Goal: Task Accomplishment & Management: Complete application form

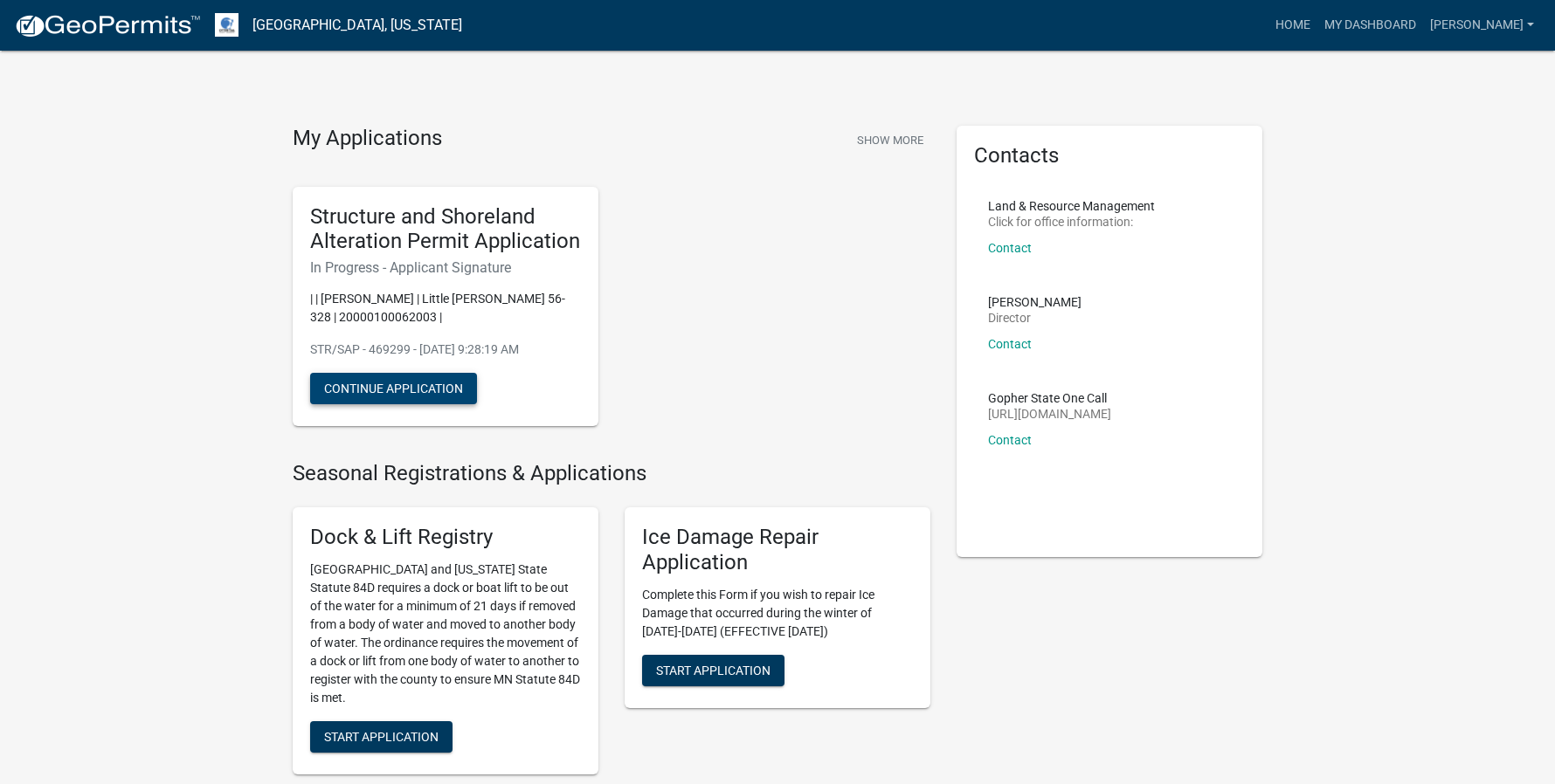
click at [399, 382] on button "Continue Application" at bounding box center [393, 388] width 167 height 31
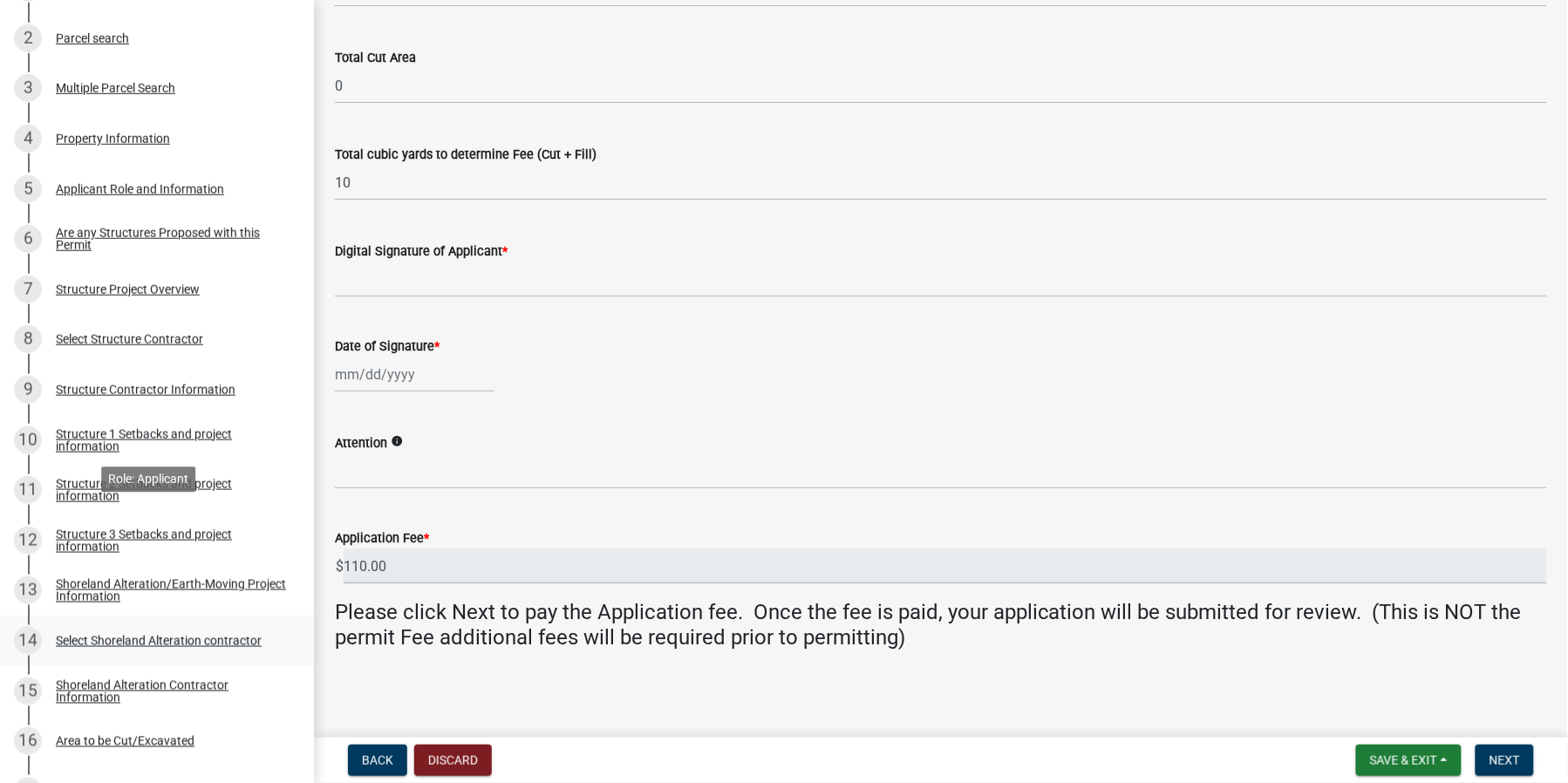
scroll to position [327, 0]
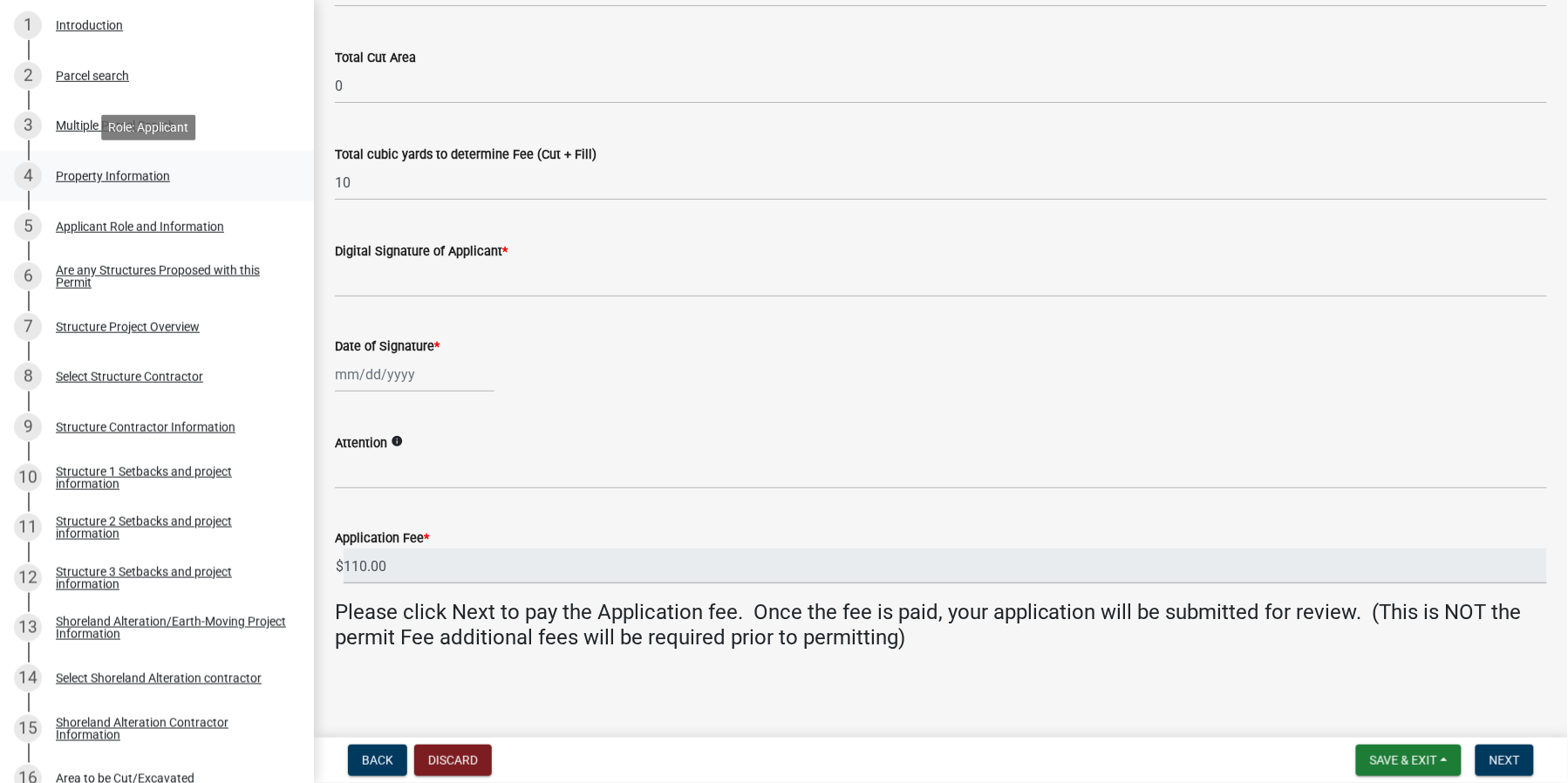
click at [131, 170] on div "Property Information" at bounding box center [113, 176] width 114 height 12
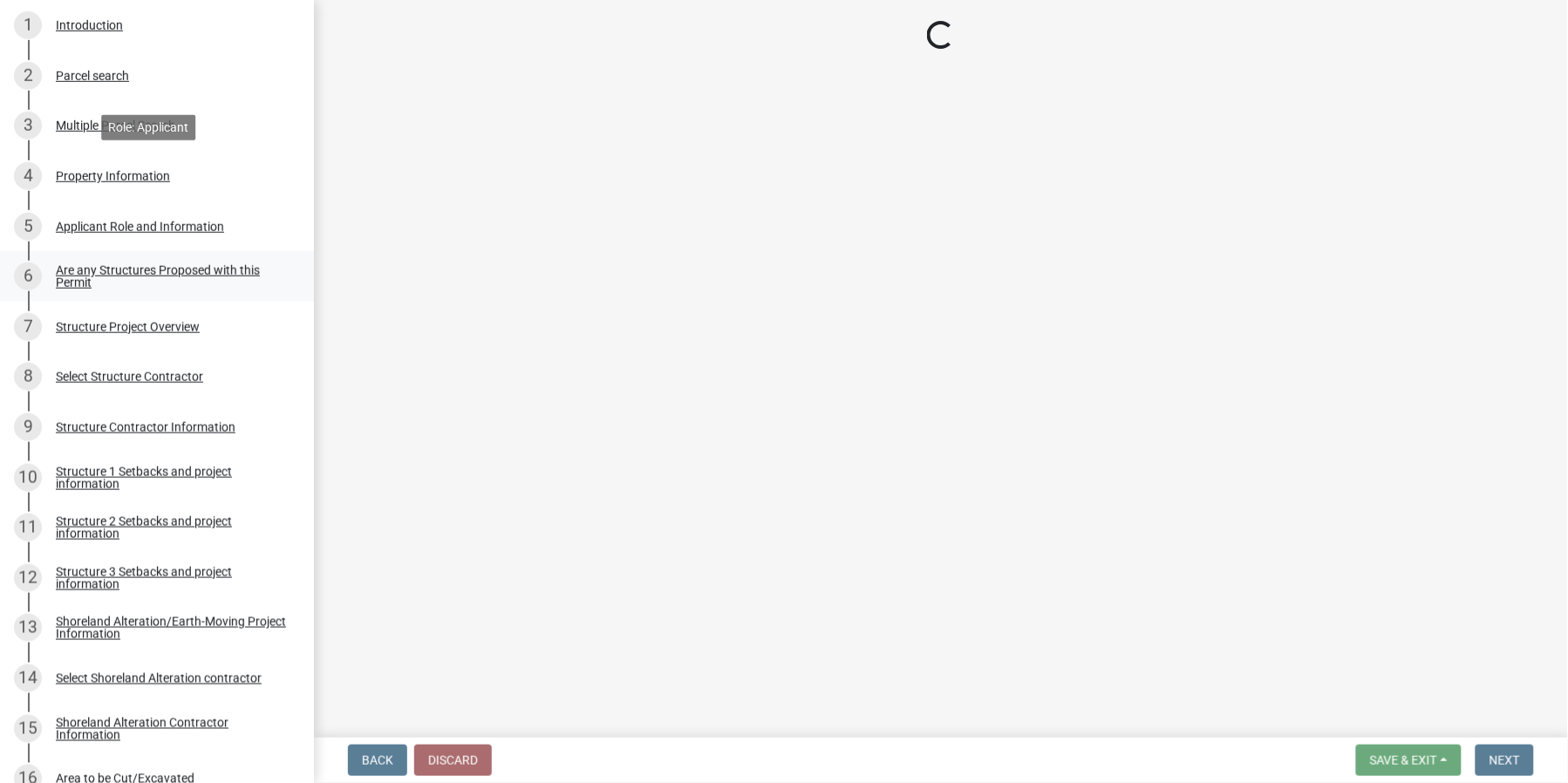
scroll to position [0, 0]
select select "99825219-5d90-43e3-9ac2-9b513b3a7be1"
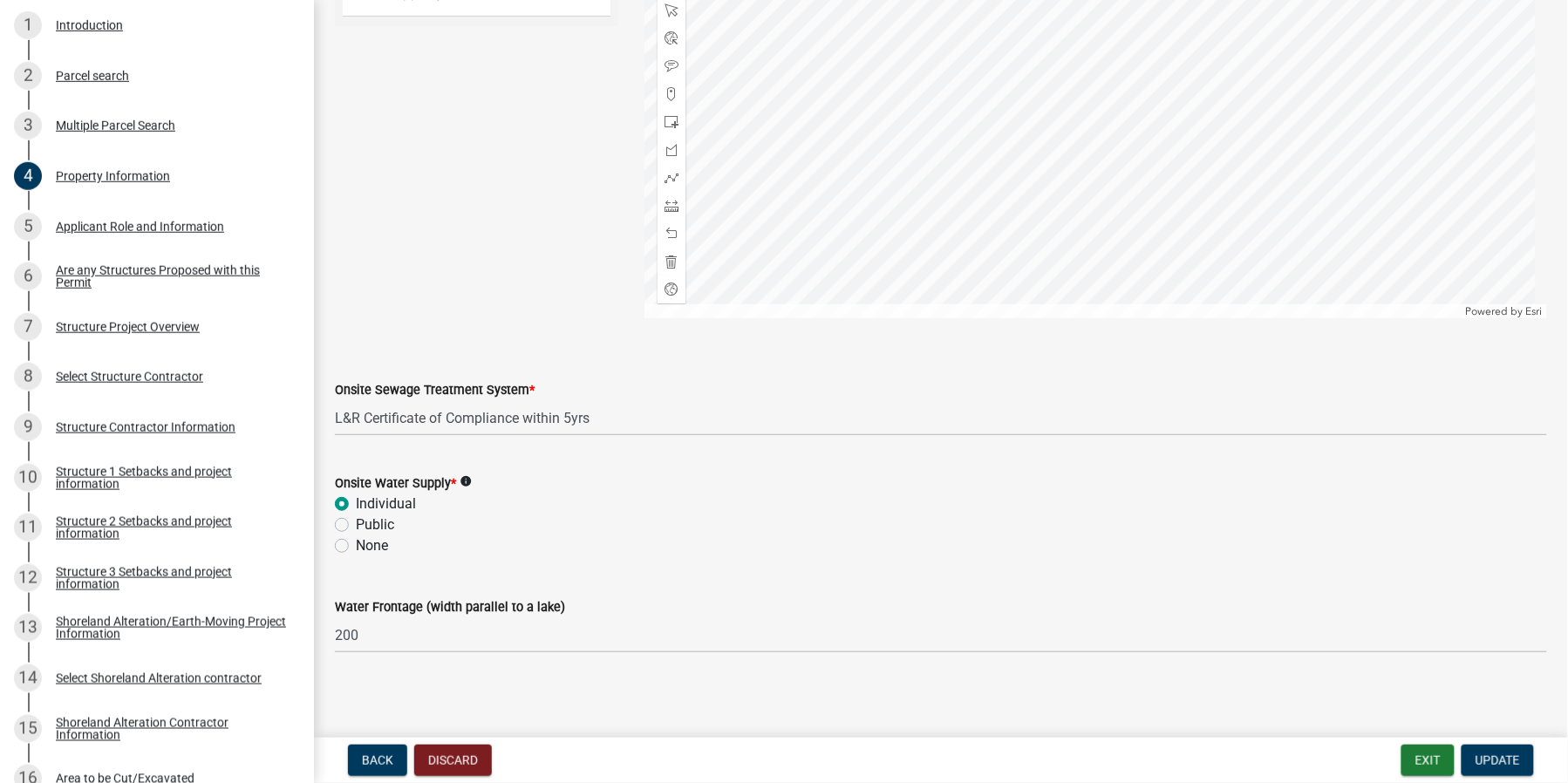
scroll to position [1038, 0]
click at [503, 413] on select "Select Item... L&R Certificate of Compliance within 5yrs Compliance Inspection …" at bounding box center [940, 416] width 1212 height 36
click at [532, 416] on select "Select Item... L&R Certificate of Compliance within 5yrs Compliance Inspection …" at bounding box center [940, 416] width 1212 height 36
click at [617, 425] on select "Select Item... L&R Certificate of Compliance within 5yrs Compliance Inspection …" at bounding box center [940, 416] width 1212 height 36
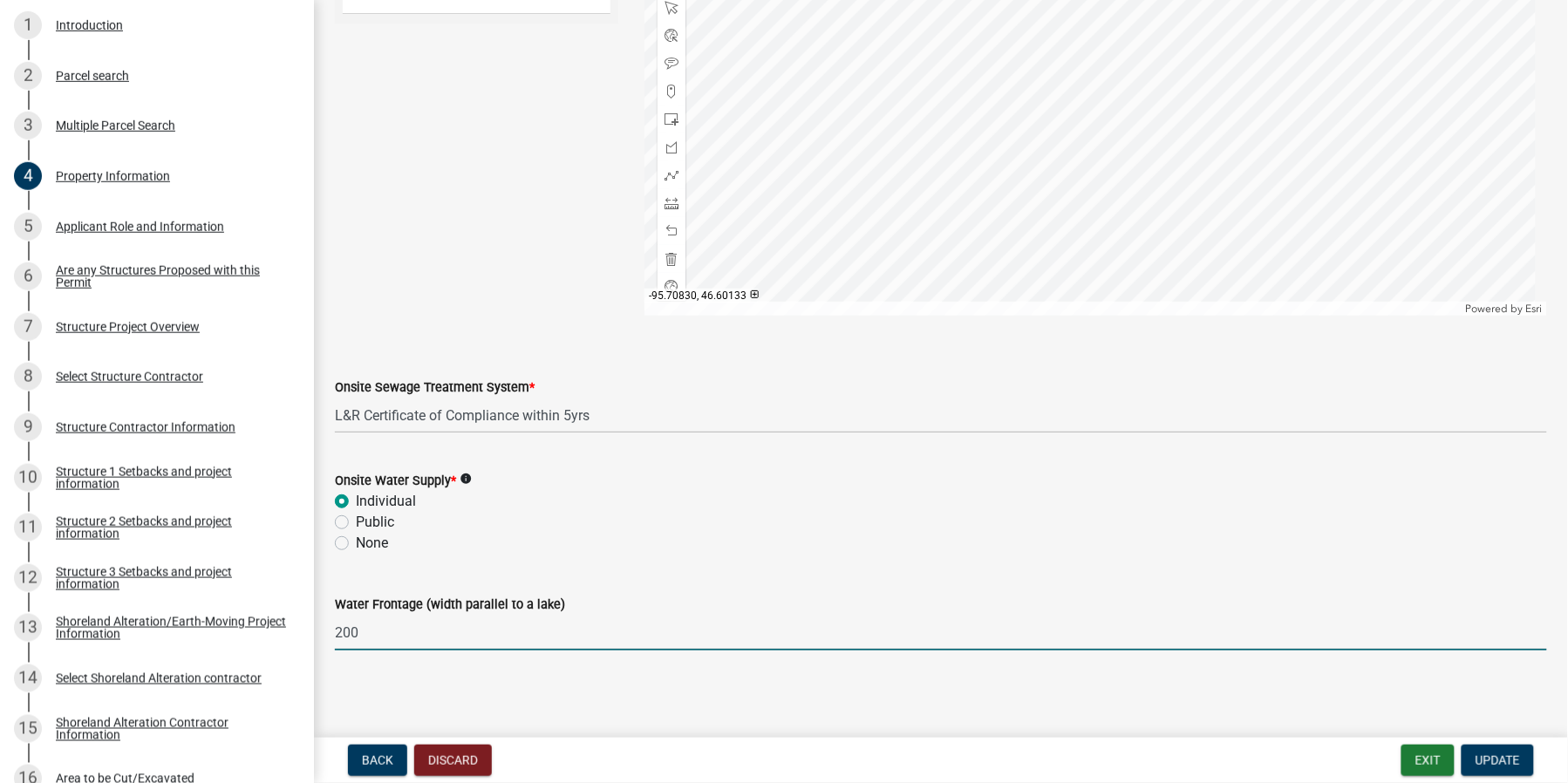
click at [402, 638] on input "200" at bounding box center [940, 633] width 1212 height 36
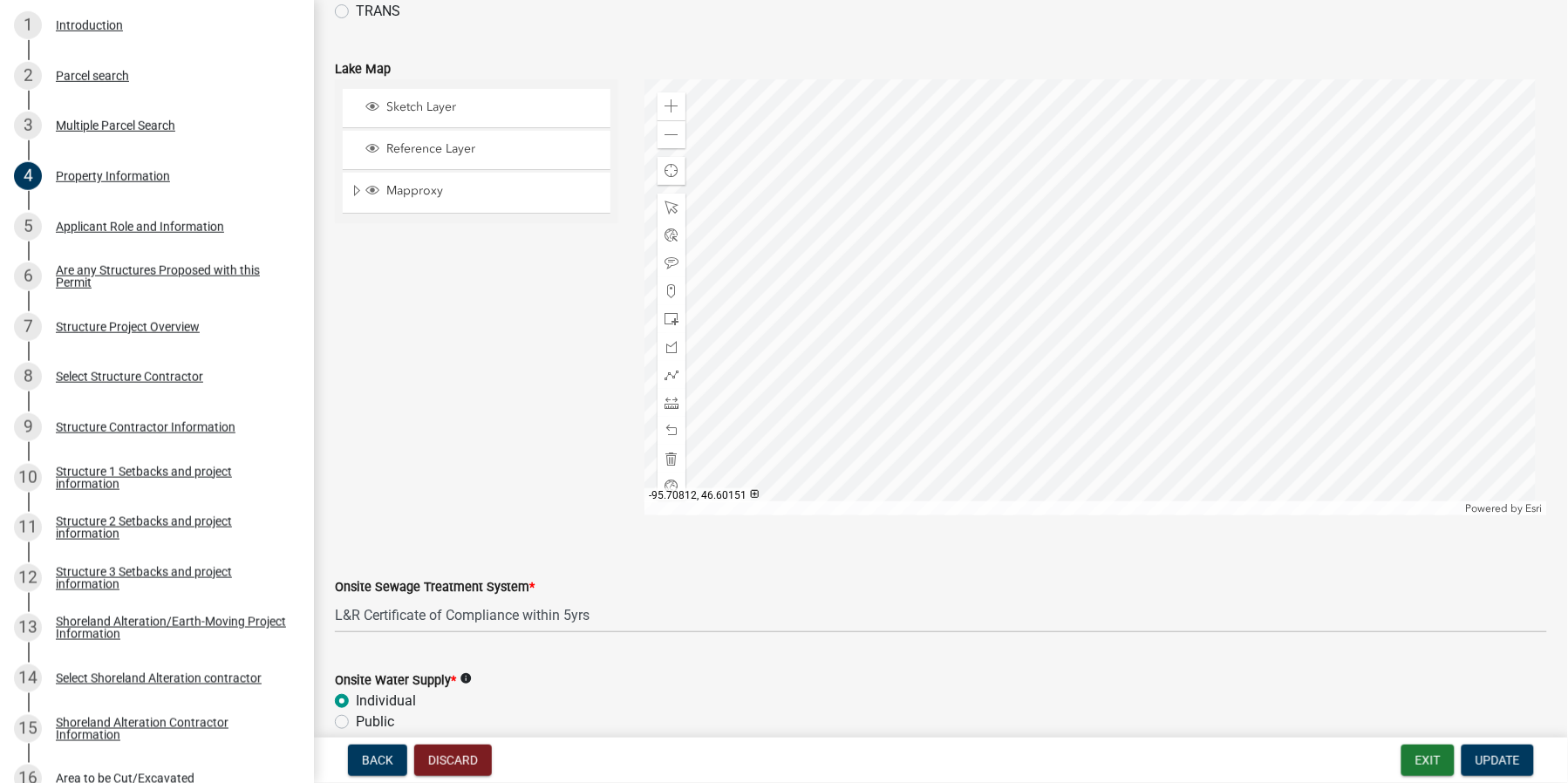
scroll to position [819, 0]
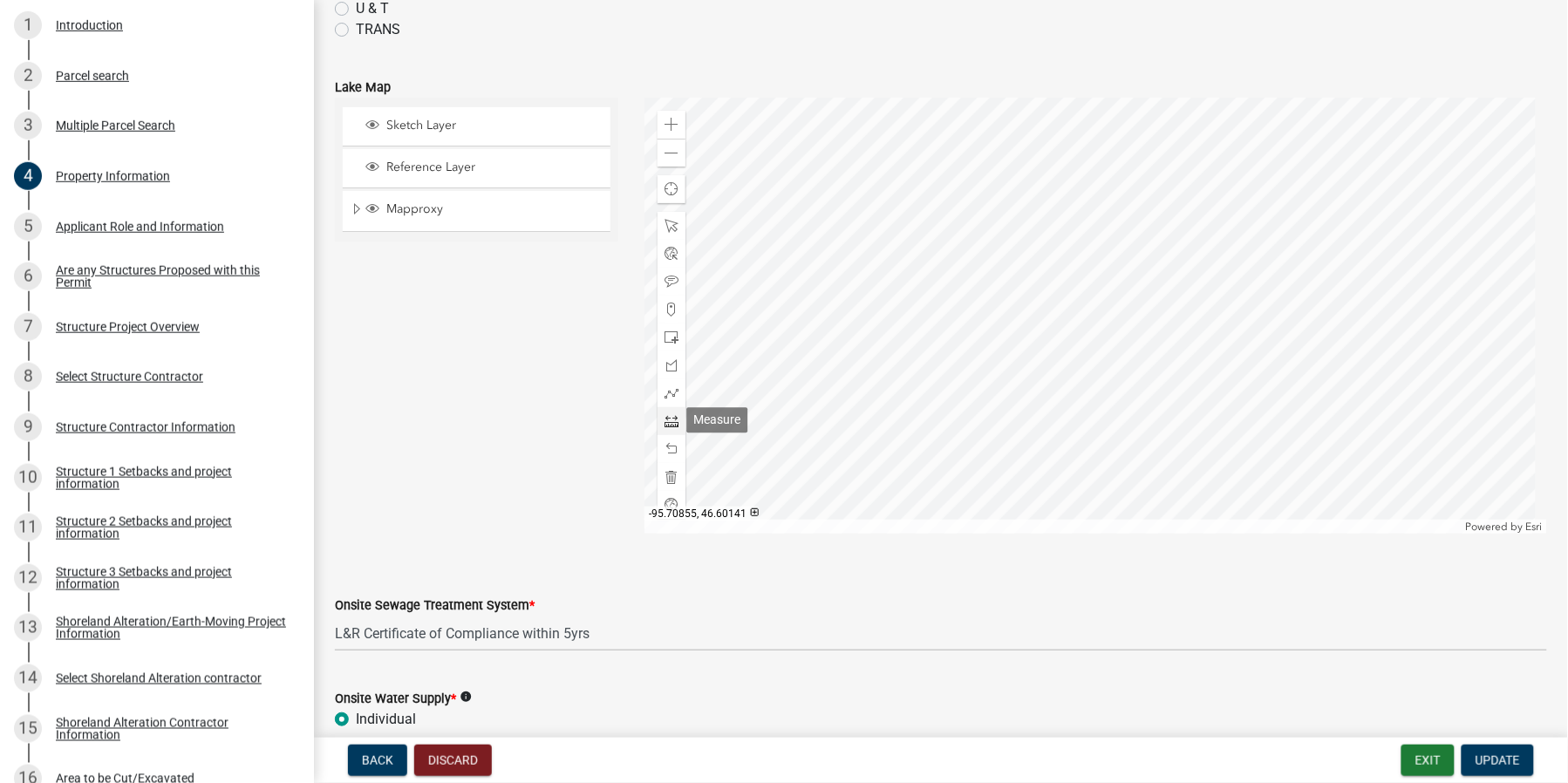
click at [664, 415] on span at bounding box center [671, 422] width 14 height 14
click at [862, 388] on div at bounding box center [1095, 316] width 903 height 436
click at [944, 392] on div at bounding box center [1095, 316] width 903 height 436
click at [555, 469] on div "Sketch Layer Reference Layer Mapproxy Municipalities Corporate Limits Low Level…" at bounding box center [477, 316] width 310 height 436
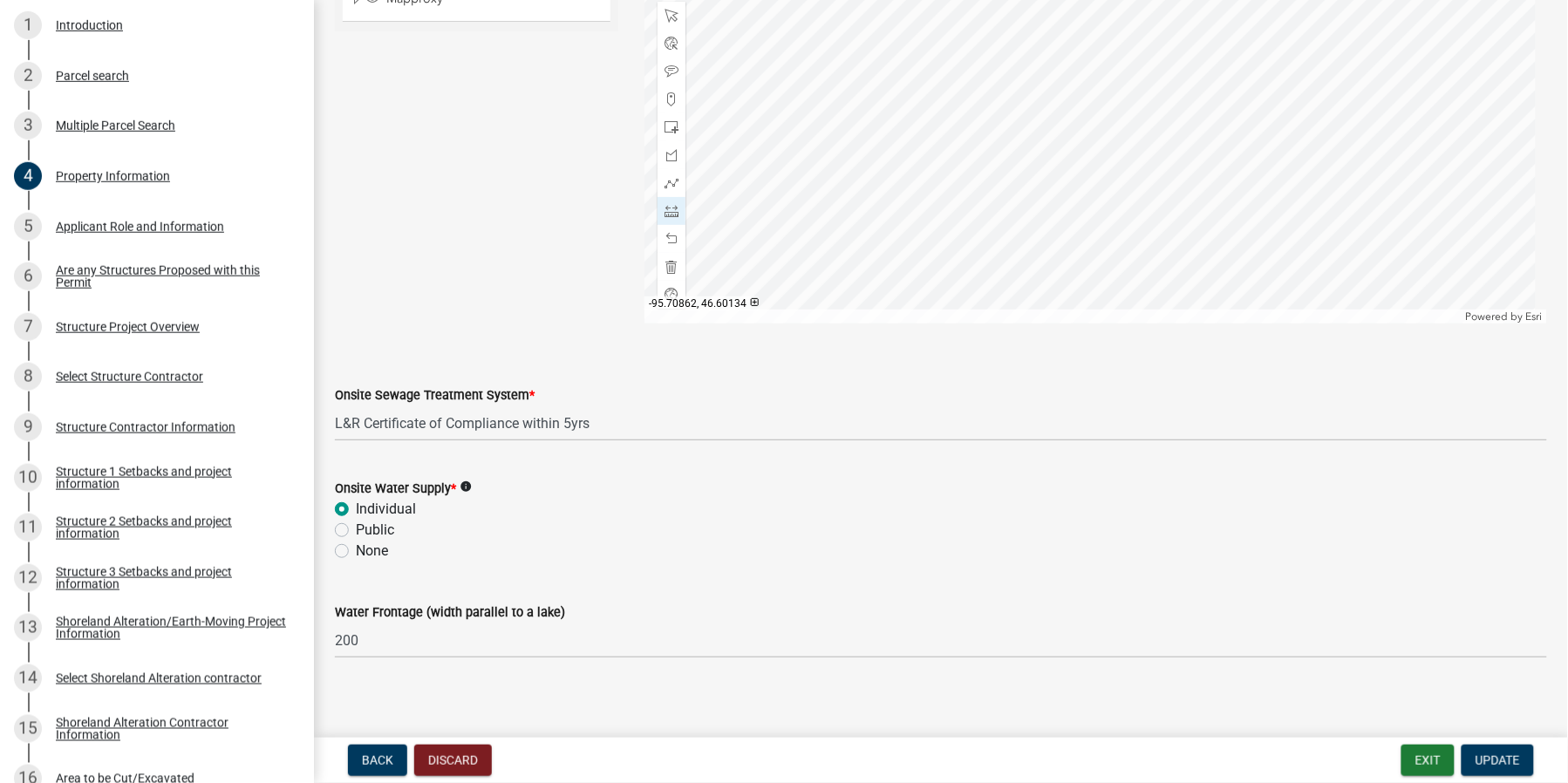
scroll to position [1038, 0]
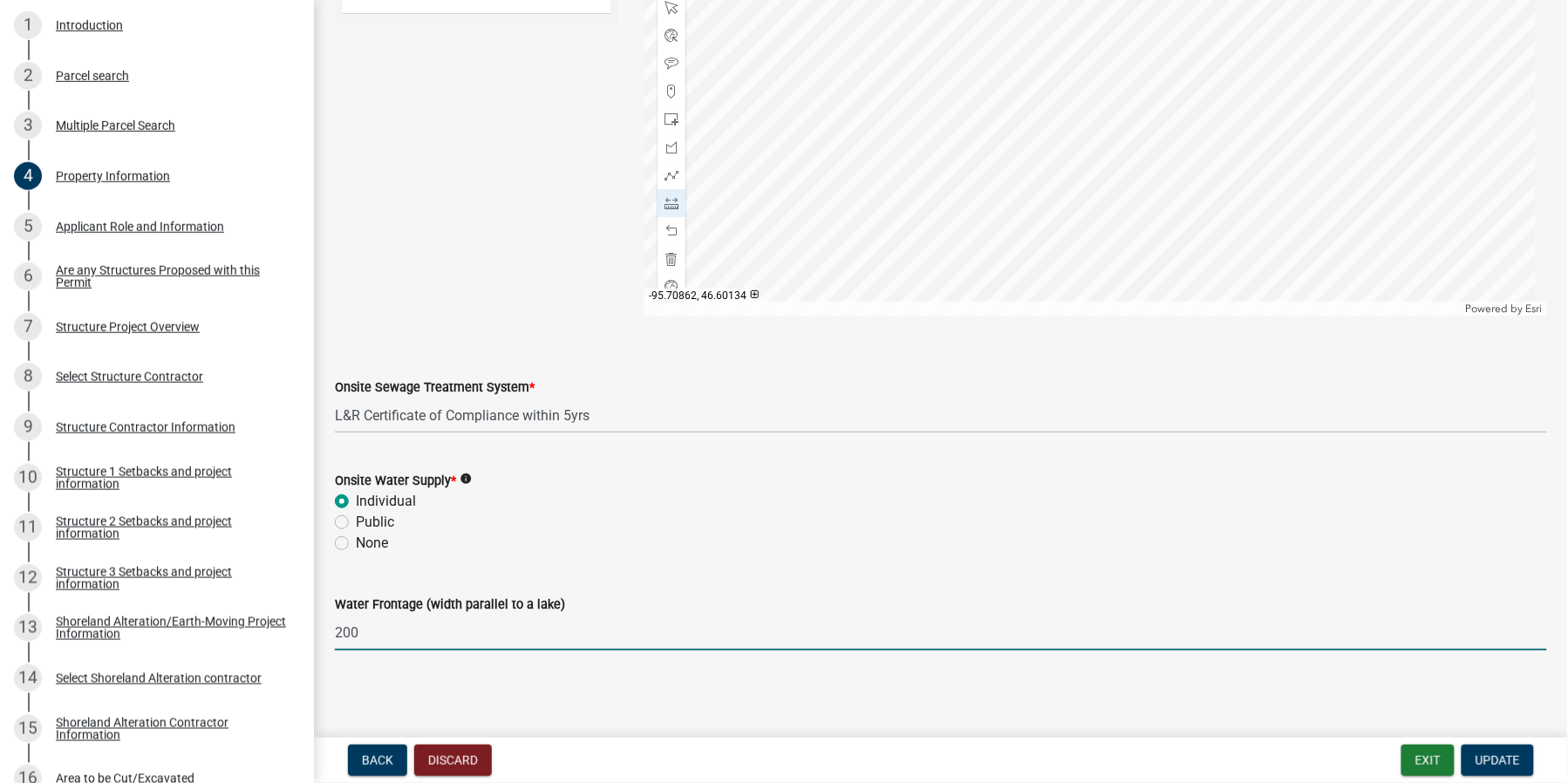
click at [390, 629] on input "200" at bounding box center [940, 633] width 1212 height 36
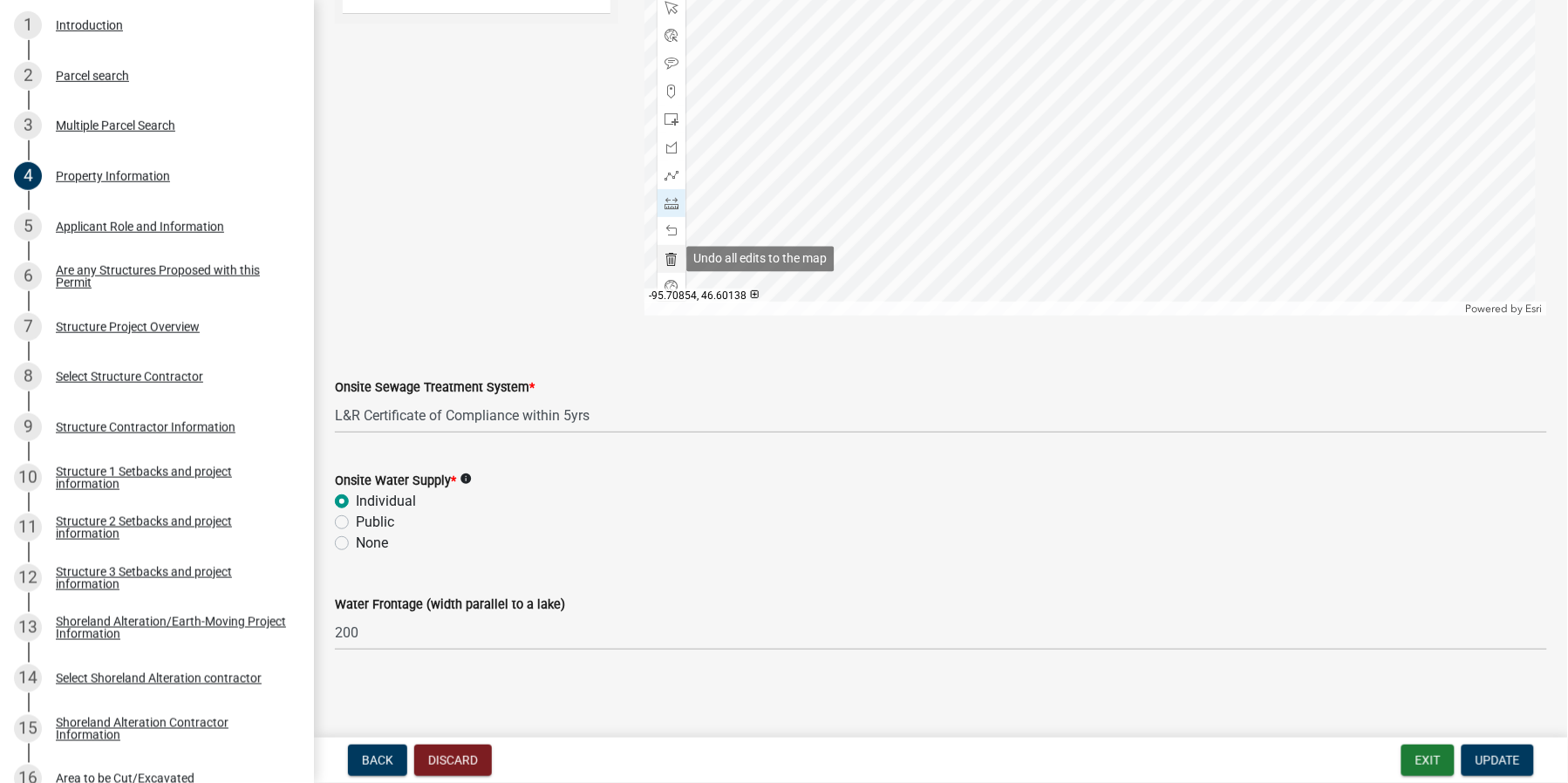
click at [670, 253] on span at bounding box center [671, 259] width 14 height 14
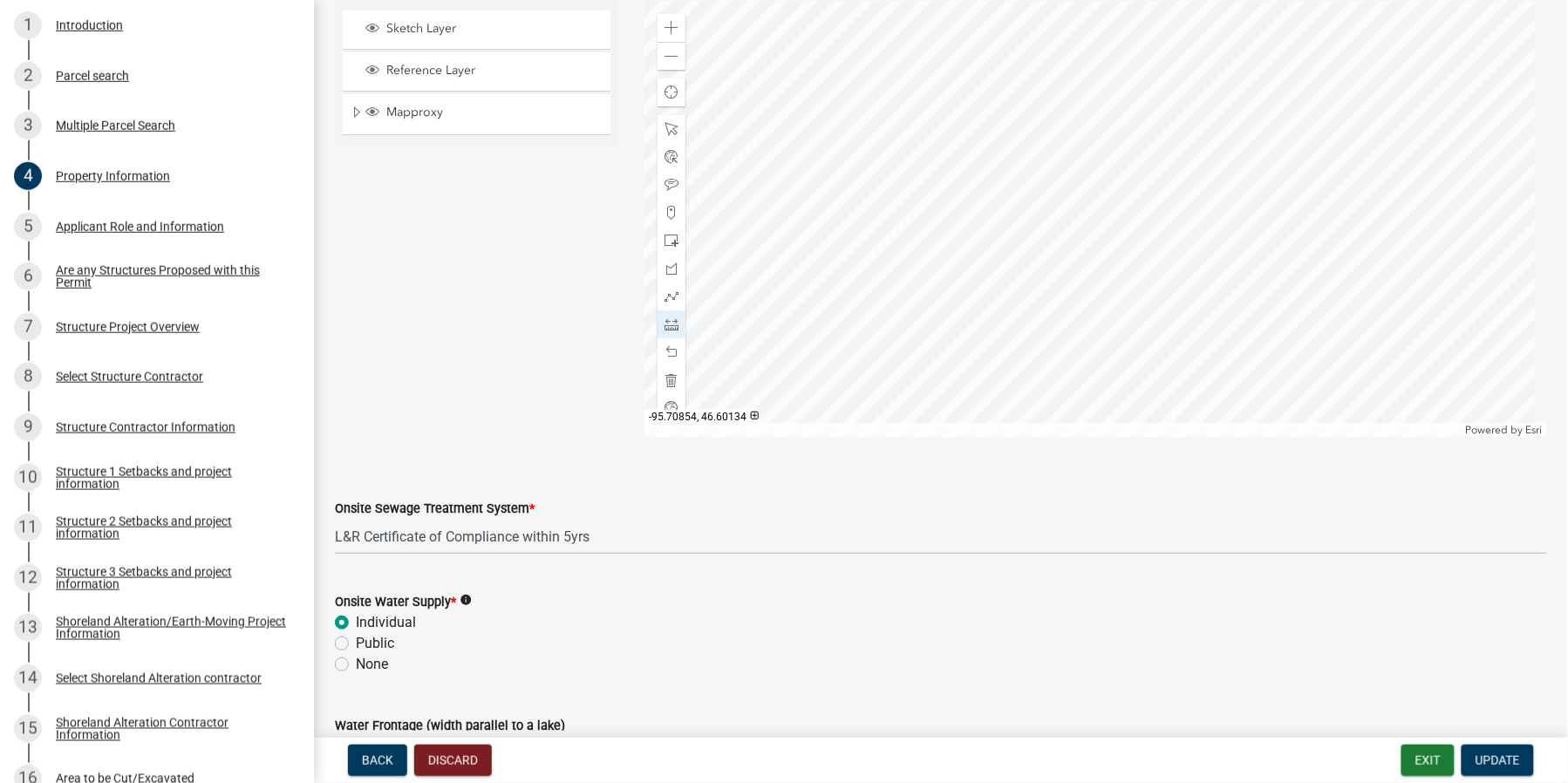
click at [485, 620] on div "Individual" at bounding box center [940, 623] width 1212 height 21
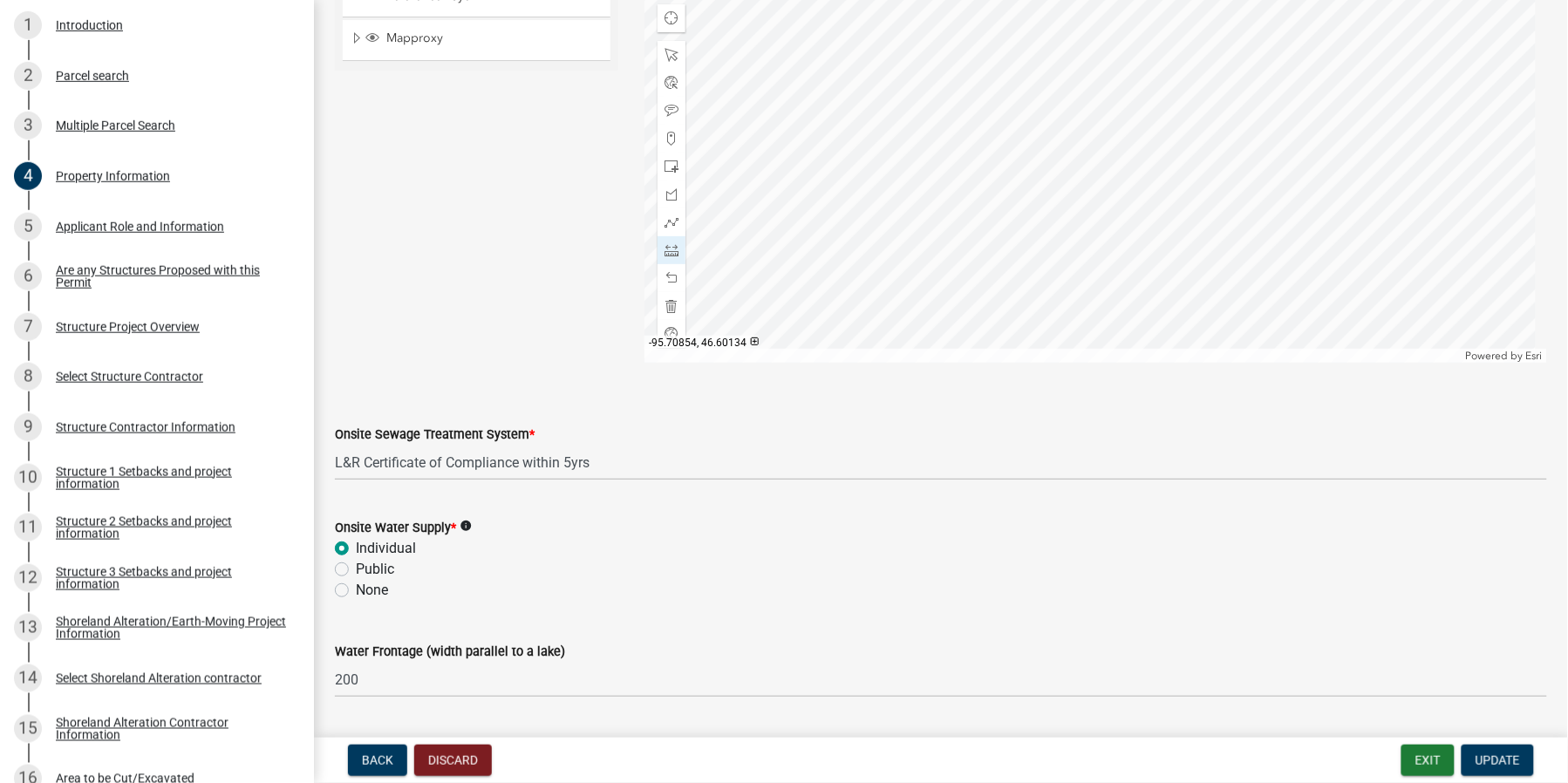
scroll to position [1038, 0]
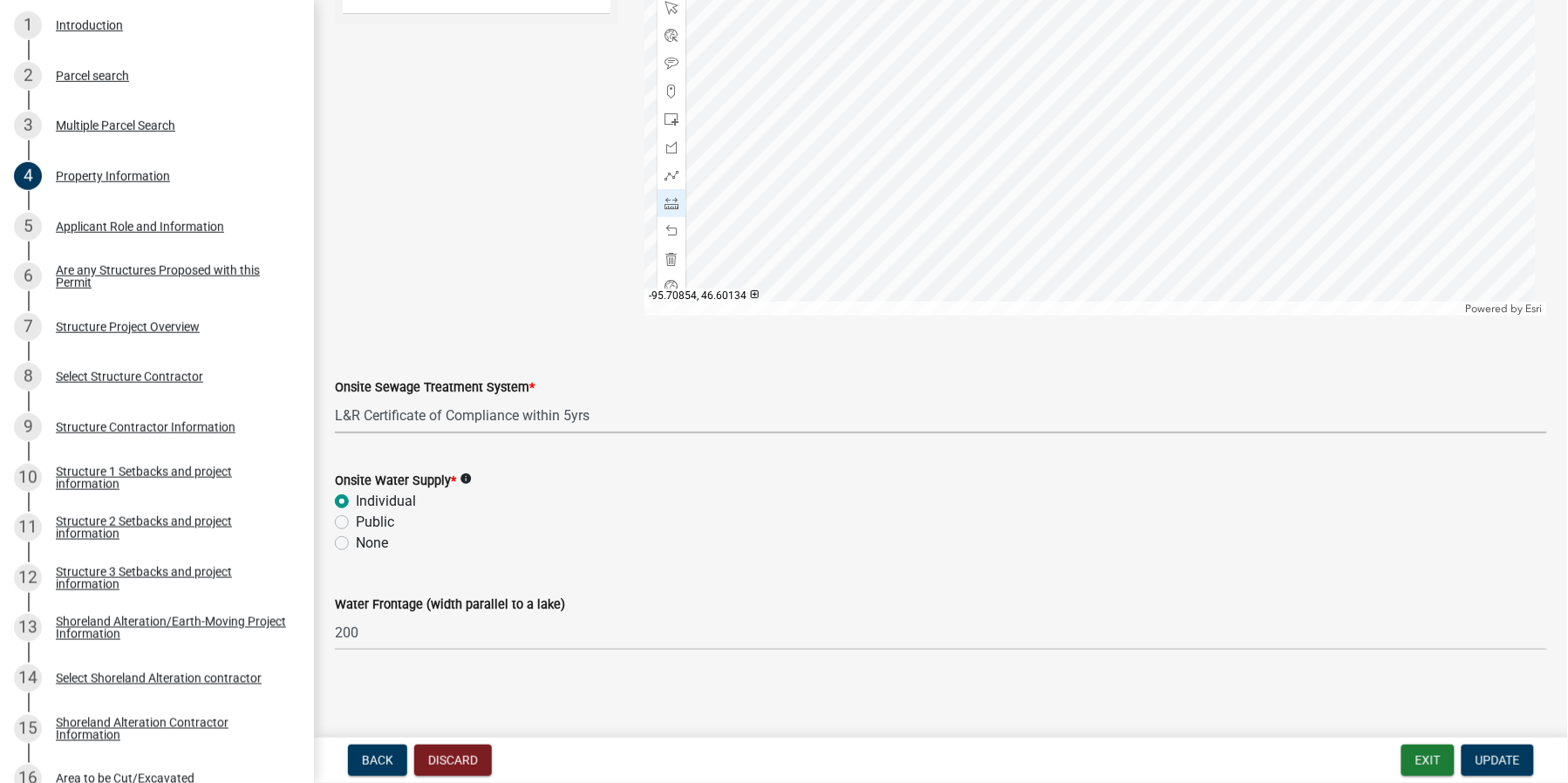
click at [613, 403] on select "Select Item... L&R Certificate of Compliance within 5yrs Compliance Inspection …" at bounding box center [940, 416] width 1212 height 36
click at [334, 398] on select "Select Item... L&R Certificate of Compliance within 5yrs Compliance Inspection …" at bounding box center [940, 416] width 1212 height 36
select select "9233bc03-43b7-4bc3-a622-0f4482adc204"
click at [419, 417] on select "Select Item... L&R Certificate of Compliance within 5yrs Compliance Inspection …" at bounding box center [940, 416] width 1212 height 36
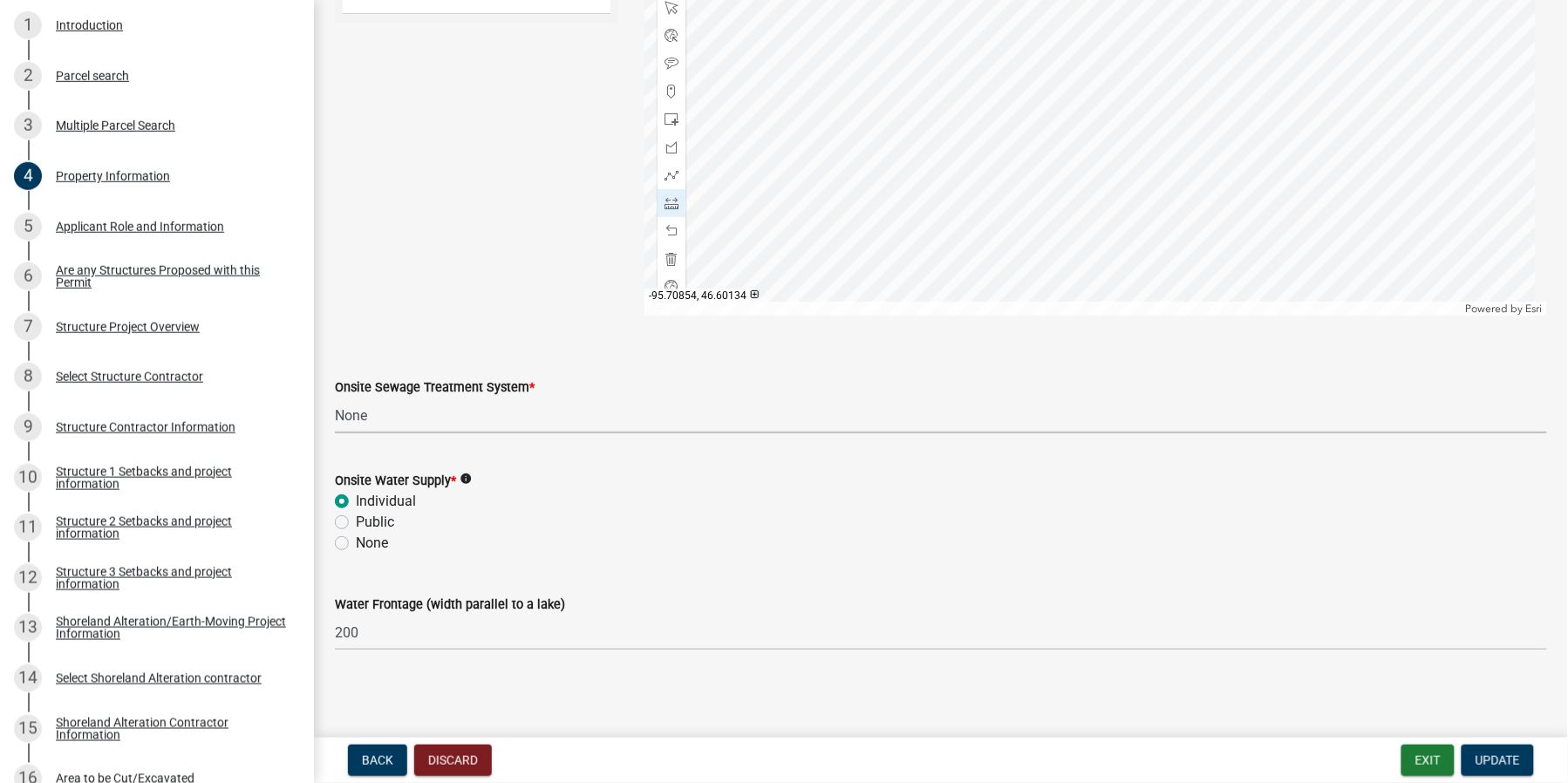
click at [403, 413] on select "Select Item... L&R Certificate of Compliance within 5yrs Compliance Inspection …" at bounding box center [940, 416] width 1212 height 36
click at [403, 412] on select "Select Item... L&R Certificate of Compliance within 5yrs Compliance Inspection …" at bounding box center [940, 416] width 1212 height 36
click at [529, 383] on span "*" at bounding box center [532, 387] width 5 height 15
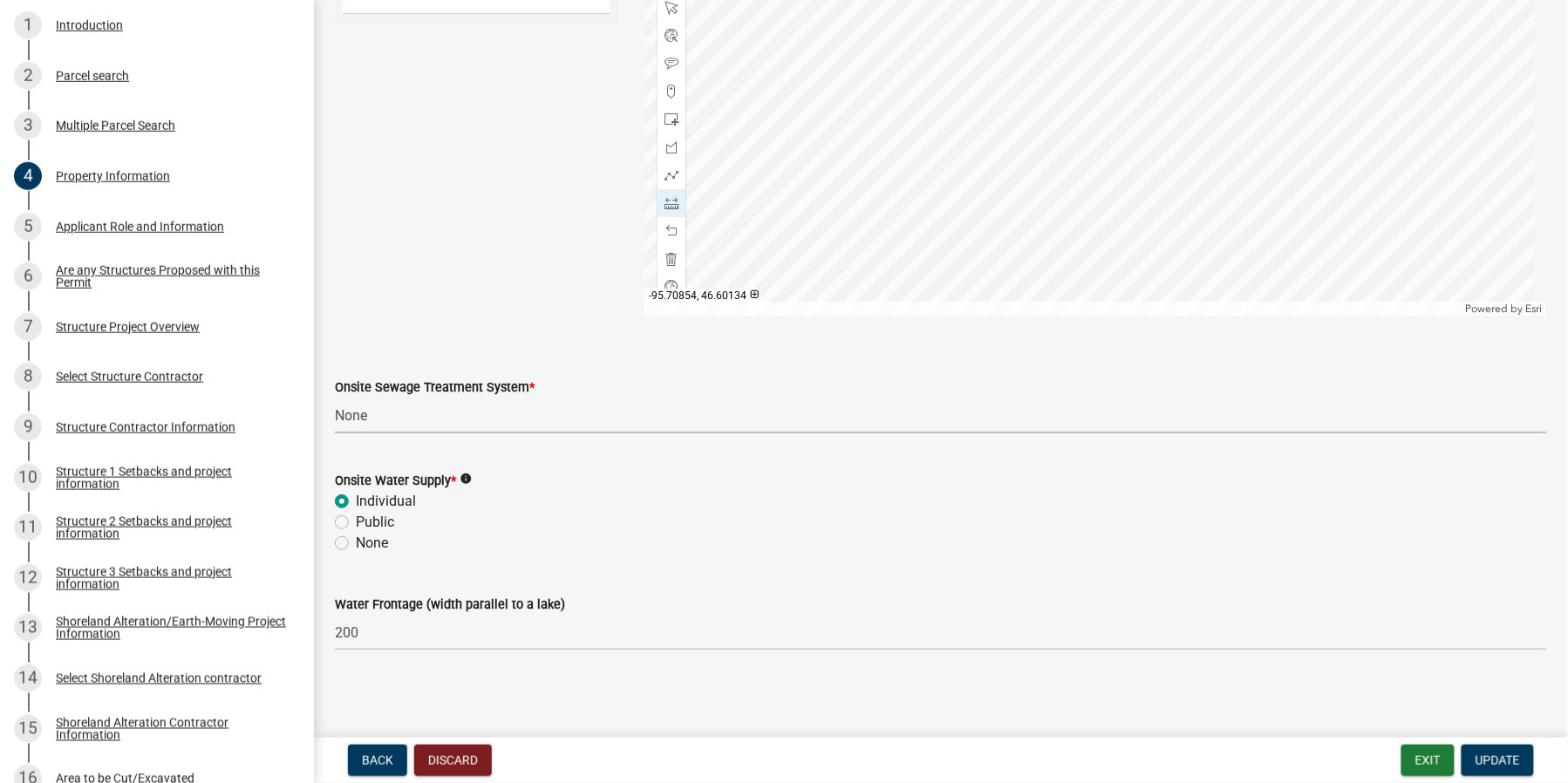
click at [528, 398] on select "Select Item... L&R Certificate of Compliance within 5yrs Compliance Inspection …" at bounding box center [940, 416] width 1212 height 36
click at [454, 421] on select "Select Item... L&R Certificate of Compliance within 5yrs Compliance Inspection …" at bounding box center [940, 416] width 1212 height 36
click at [334, 398] on select "Select Item... L&R Certificate of Compliance within 5yrs Compliance Inspection …" at bounding box center [940, 416] width 1212 height 36
click at [356, 545] on label "None" at bounding box center [372, 544] width 32 height 21
click at [356, 545] on input "None" at bounding box center [361, 538] width 12 height 12
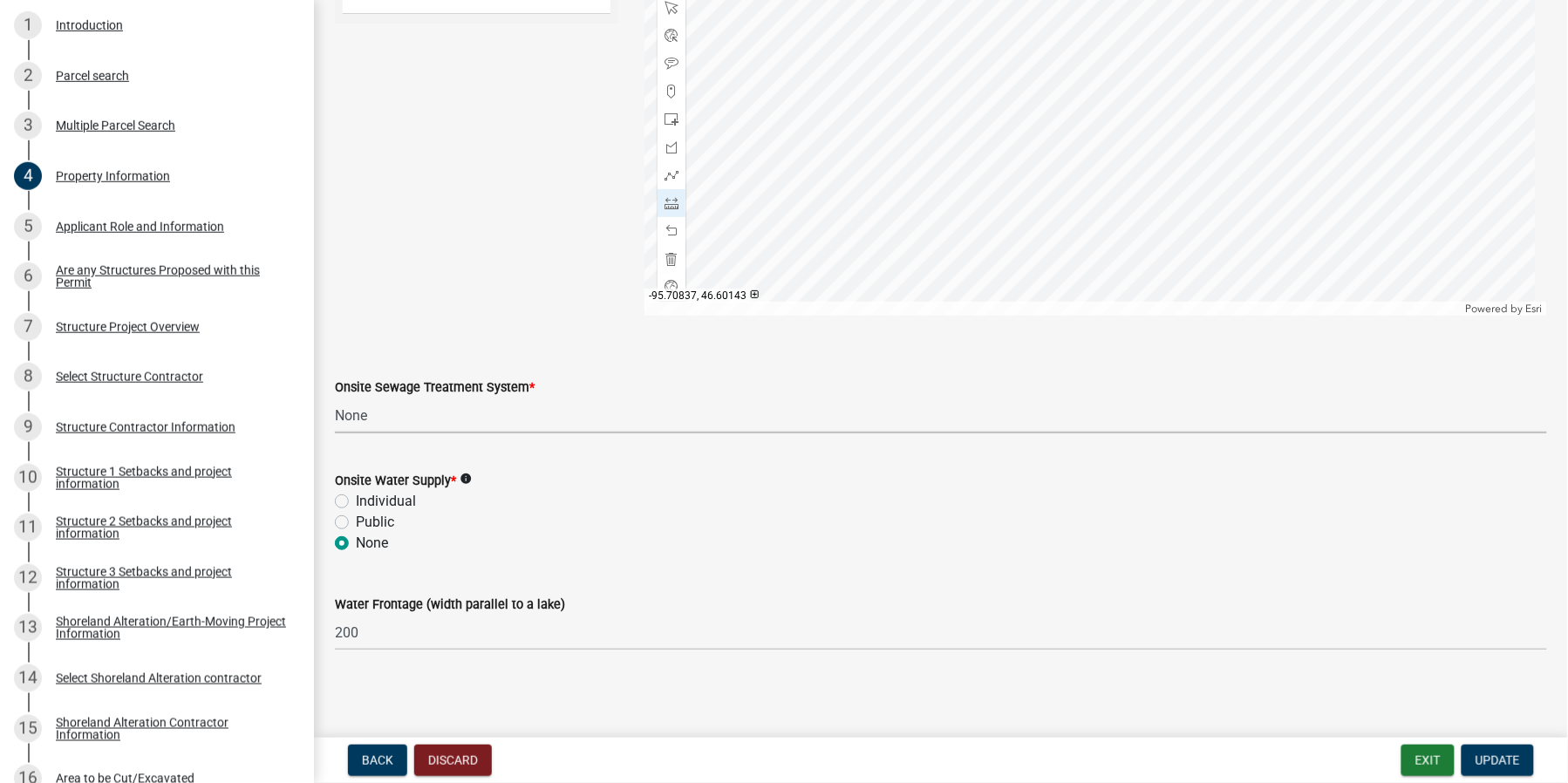
radio input "true"
click at [381, 424] on select "Select Item... L&R Certificate of Compliance within 5yrs Compliance Inspection …" at bounding box center [940, 416] width 1212 height 36
click at [334, 398] on select "Select Item... L&R Certificate of Compliance within 5yrs Compliance Inspection …" at bounding box center [940, 416] width 1212 height 36
select select "536c2d30-81d9-41b4-a753-c6560d717c74"
click at [471, 423] on select "Select Item... L&R Certificate of Compliance within 5yrs Compliance Inspection …" at bounding box center [940, 416] width 1212 height 36
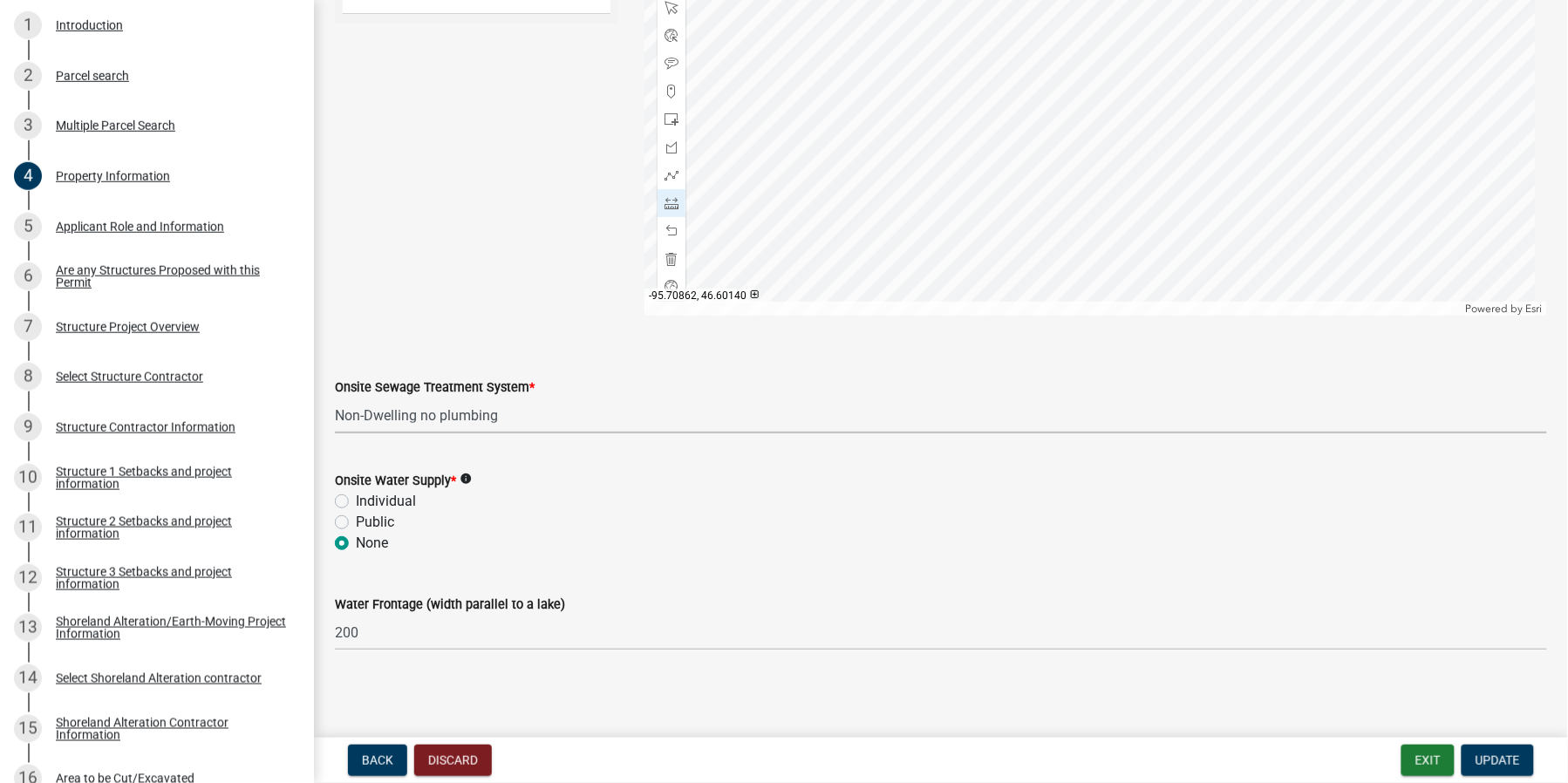
click at [334, 398] on select "Select Item... L&R Certificate of Compliance within 5yrs Compliance Inspection …" at bounding box center [940, 416] width 1212 height 36
click at [1507, 755] on span "Update" at bounding box center [1498, 761] width 44 height 14
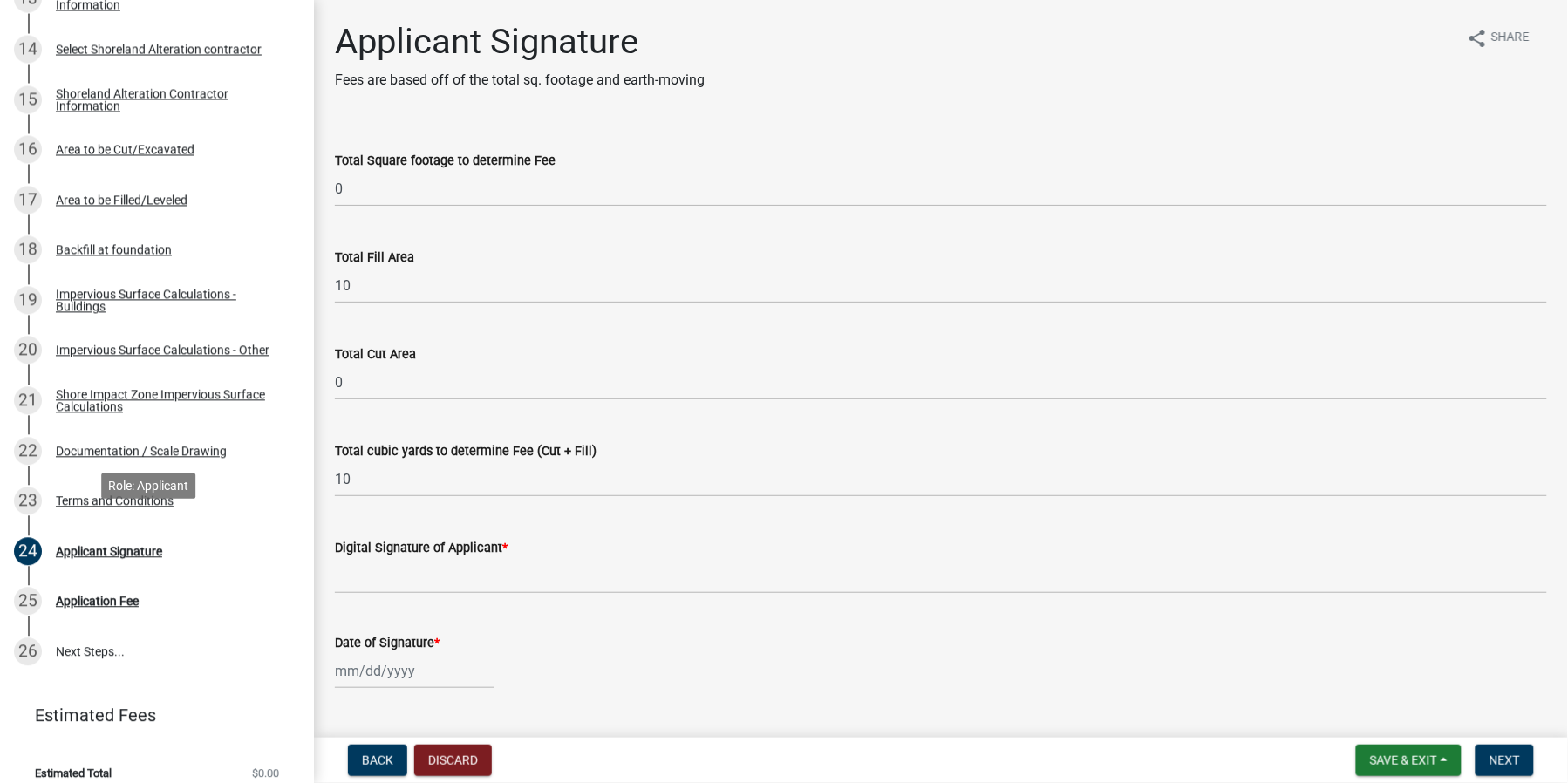
scroll to position [973, 0]
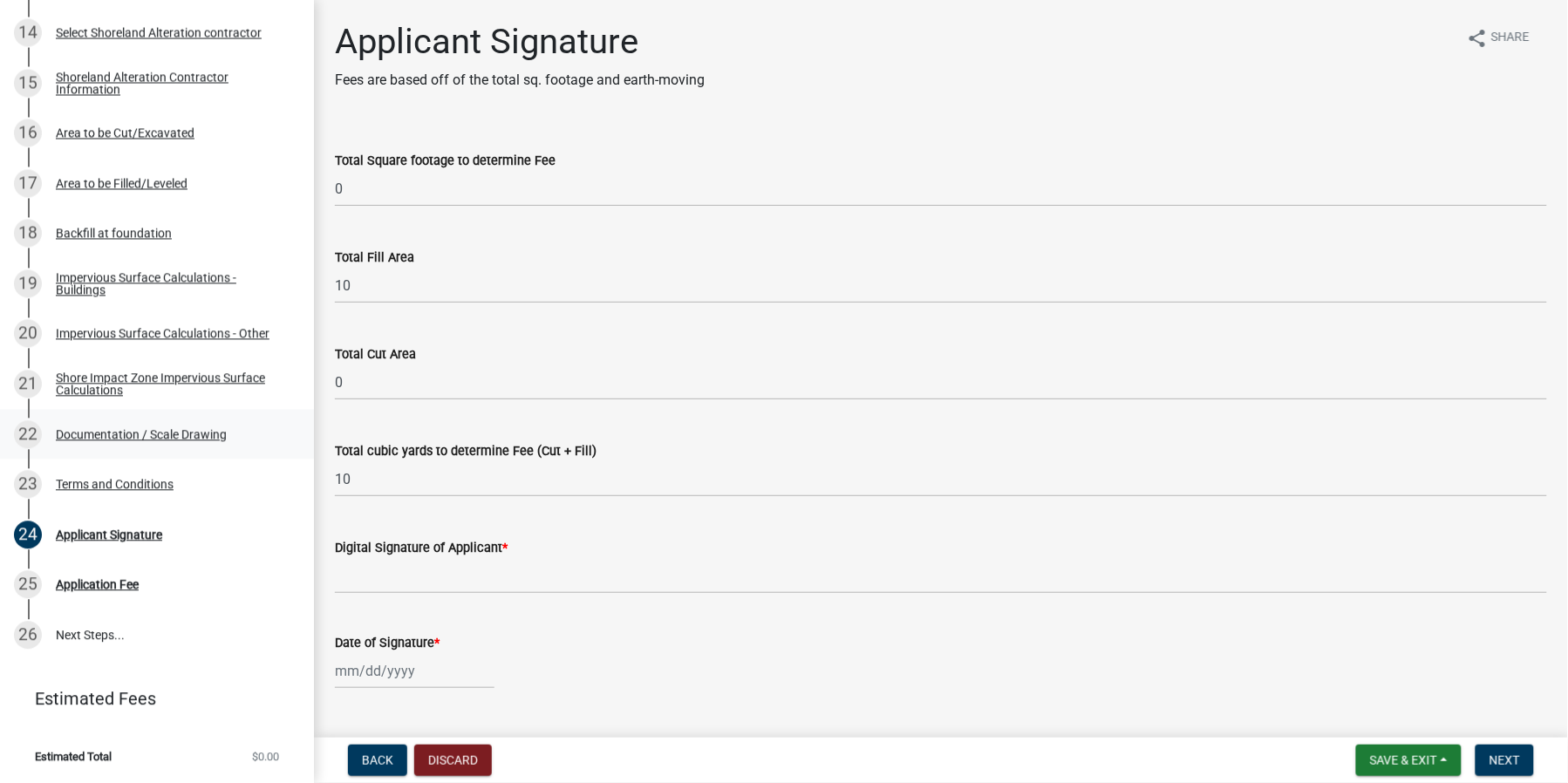
click at [103, 429] on div "Documentation / Scale Drawing" at bounding box center [141, 435] width 171 height 12
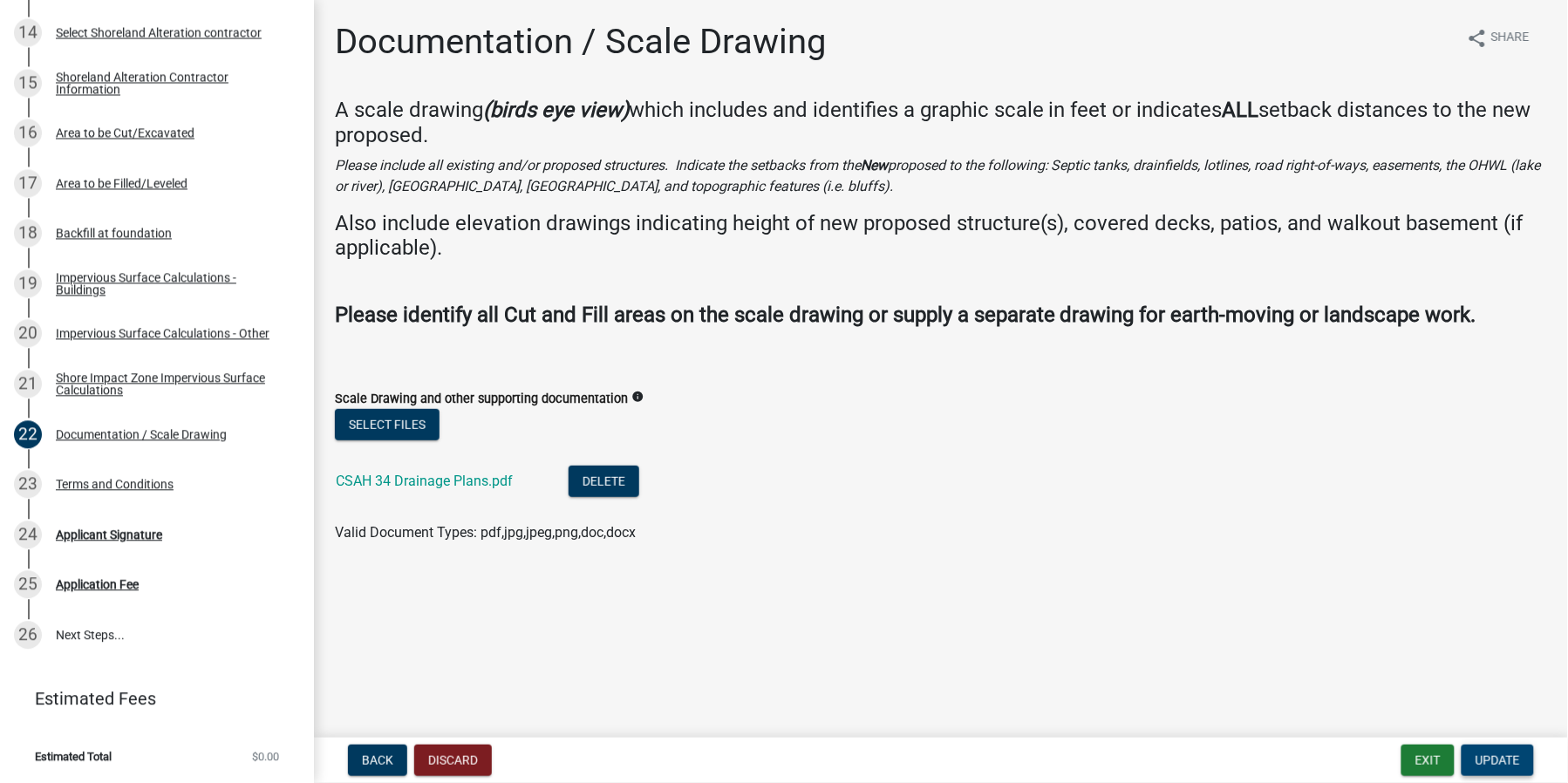
click at [1506, 765] on span "Update" at bounding box center [1498, 761] width 44 height 14
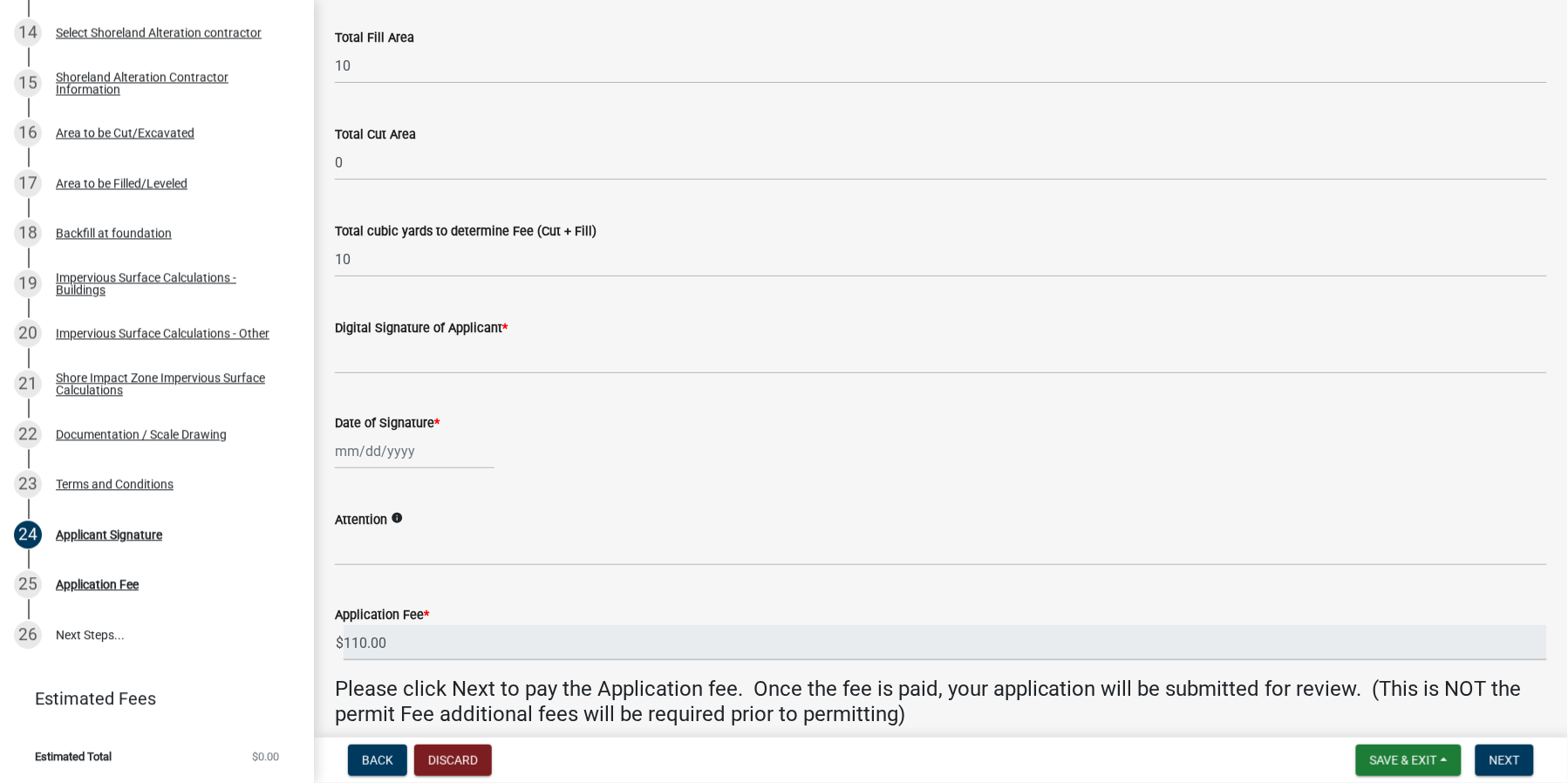
scroll to position [296, 0]
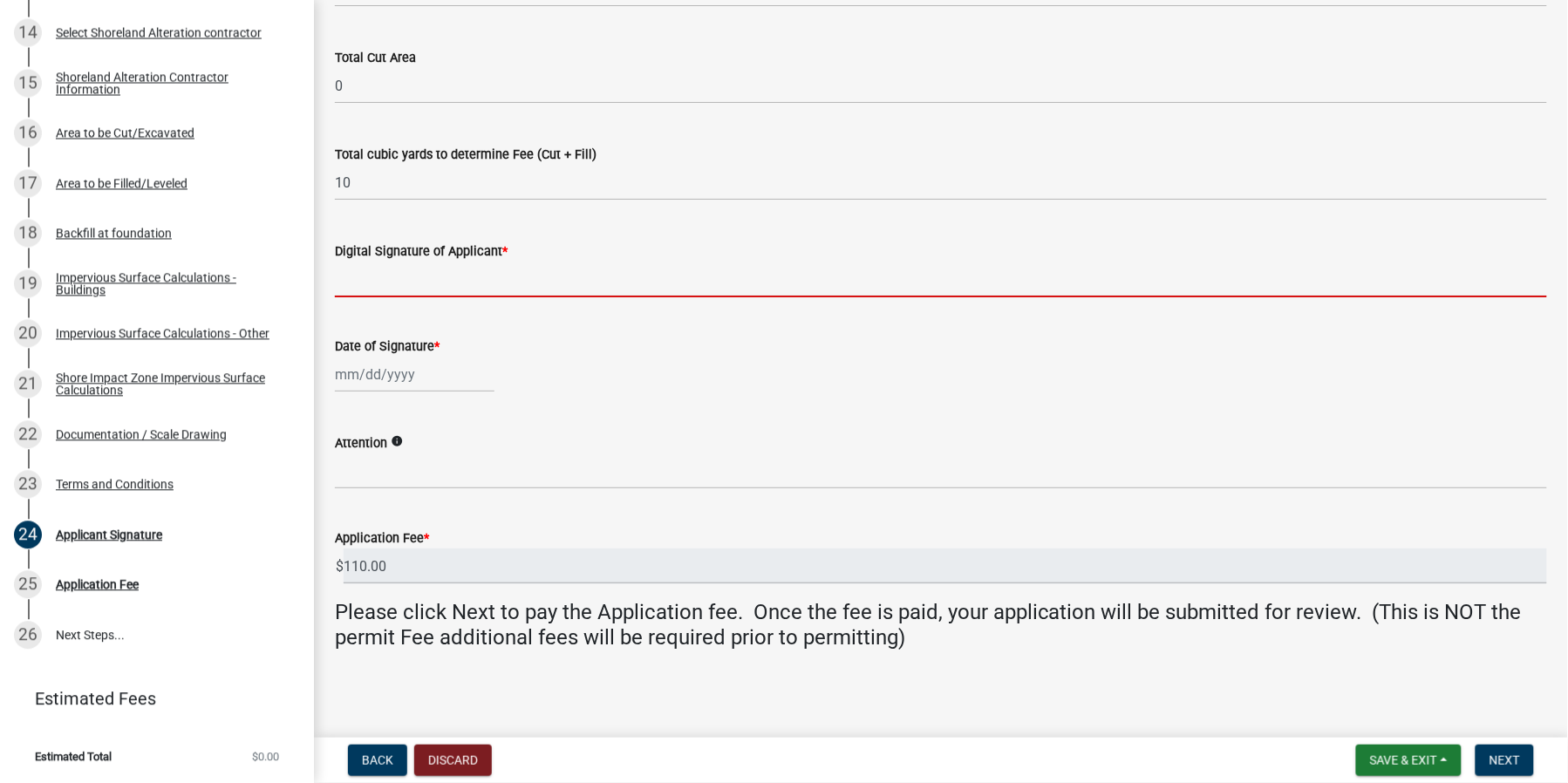
click at [413, 288] on input "Digital Signature of Applicant *" at bounding box center [940, 279] width 1212 height 36
type input "[PERSON_NAME]"
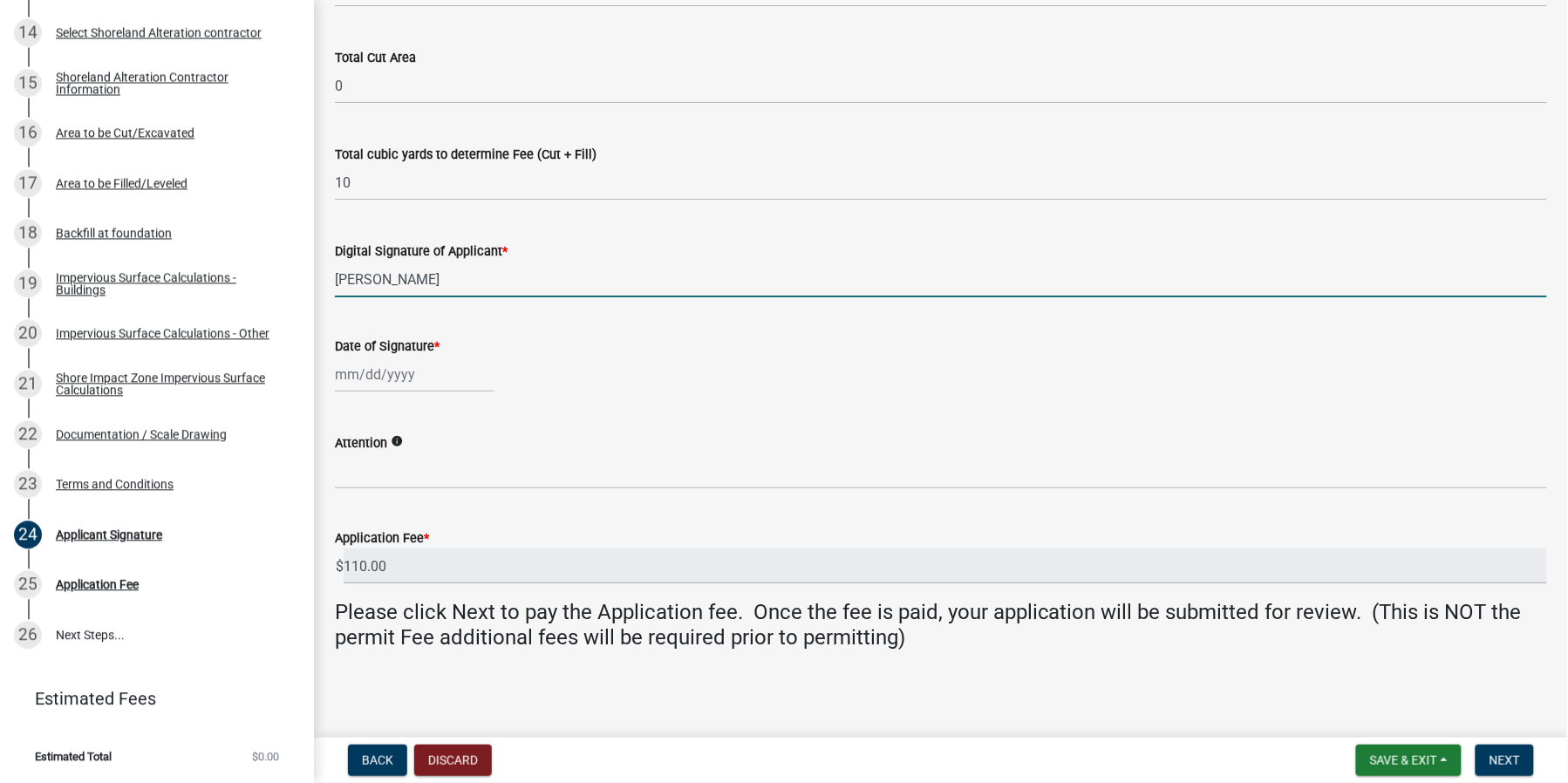
click at [384, 363] on div at bounding box center [414, 375] width 159 height 36
select select "9"
select select "2025"
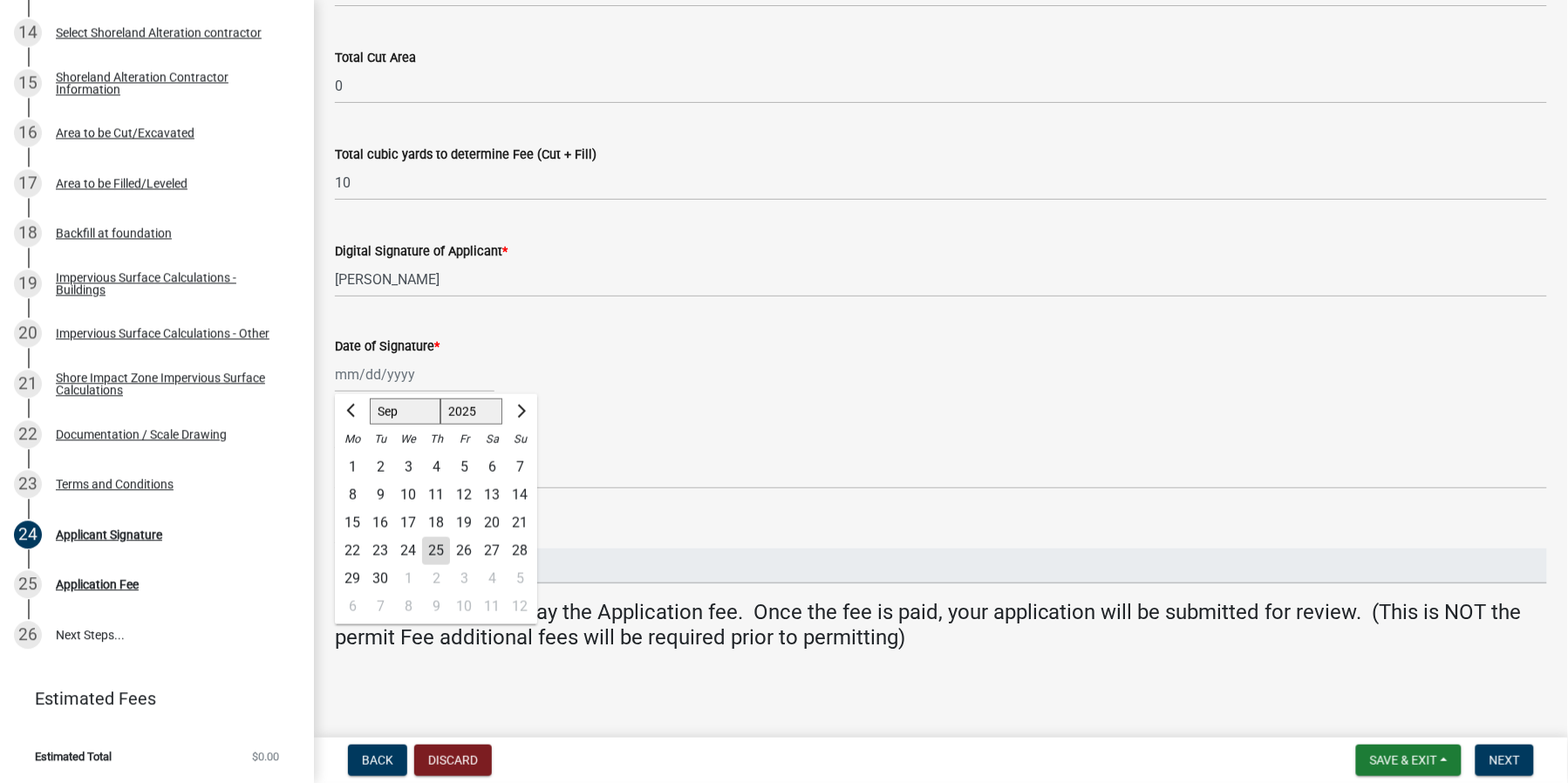
click at [441, 550] on div "25" at bounding box center [435, 551] width 28 height 28
type input "[DATE]"
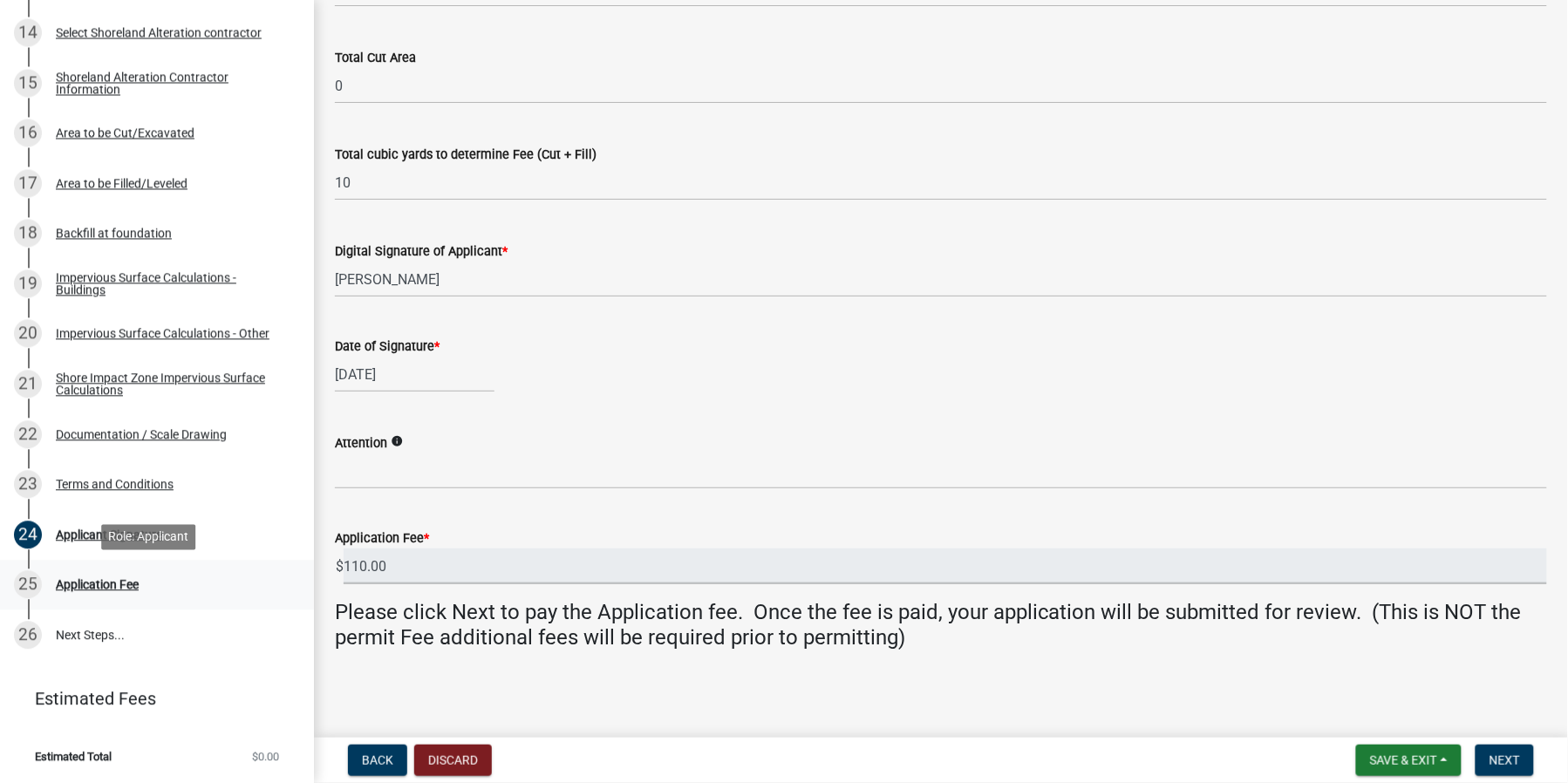
drag, startPoint x: 384, startPoint y: 580, endPoint x: 207, endPoint y: 565, distance: 177.6
click at [210, 567] on div "Structure and Shoreland Alteration Permit Application STR/SAP - 469299 View Sum…" at bounding box center [784, 392] width 1568 height 783
click at [671, 682] on main "Applicant Signature Fees are based off of the total sq. footage and earth-movin…" at bounding box center [941, 365] width 1254 height 731
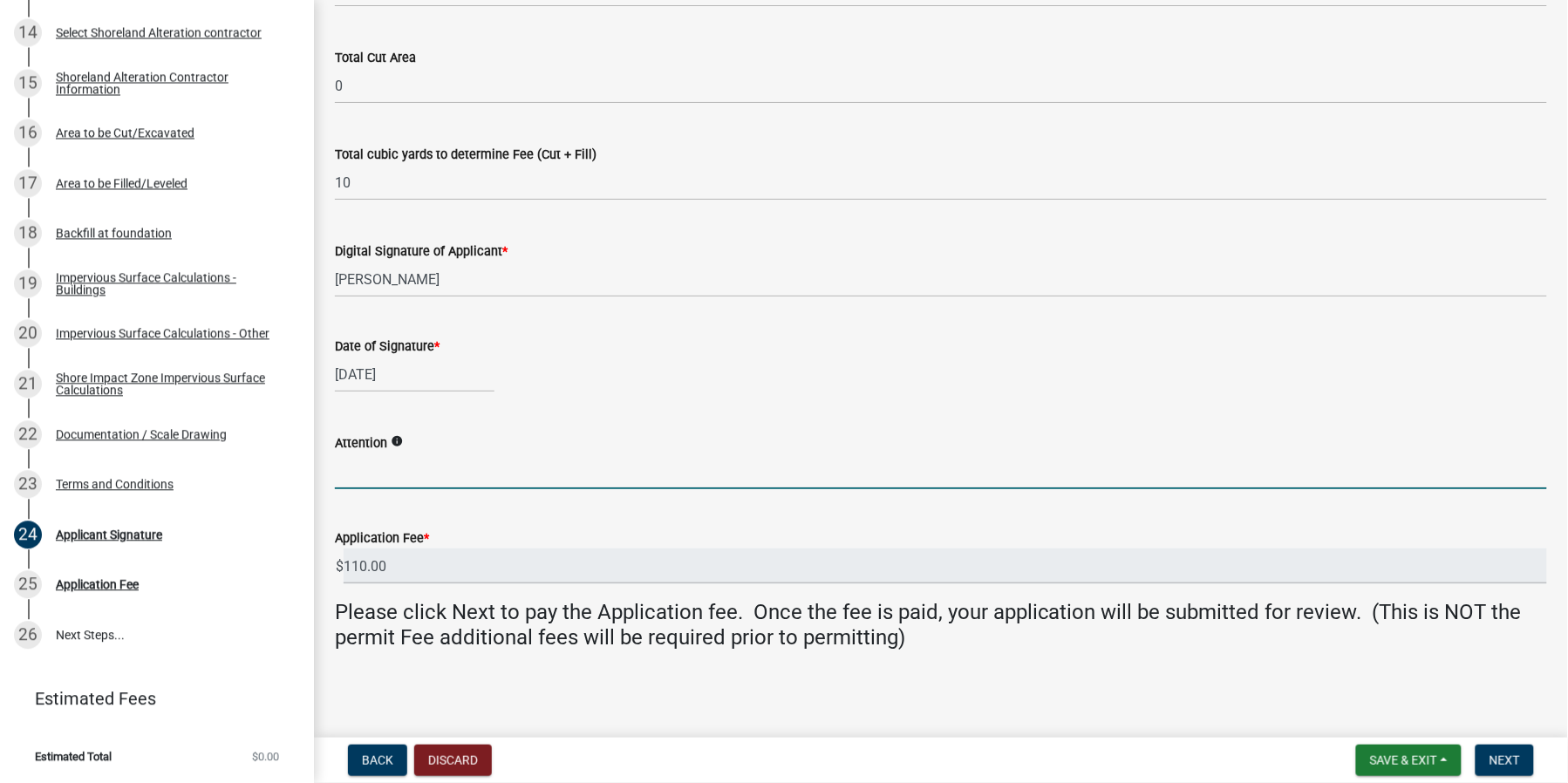
click at [408, 480] on input "Attention" at bounding box center [940, 472] width 1212 height 36
type input "[PERSON_NAME]"
click at [399, 437] on icon "info" at bounding box center [397, 441] width 12 height 12
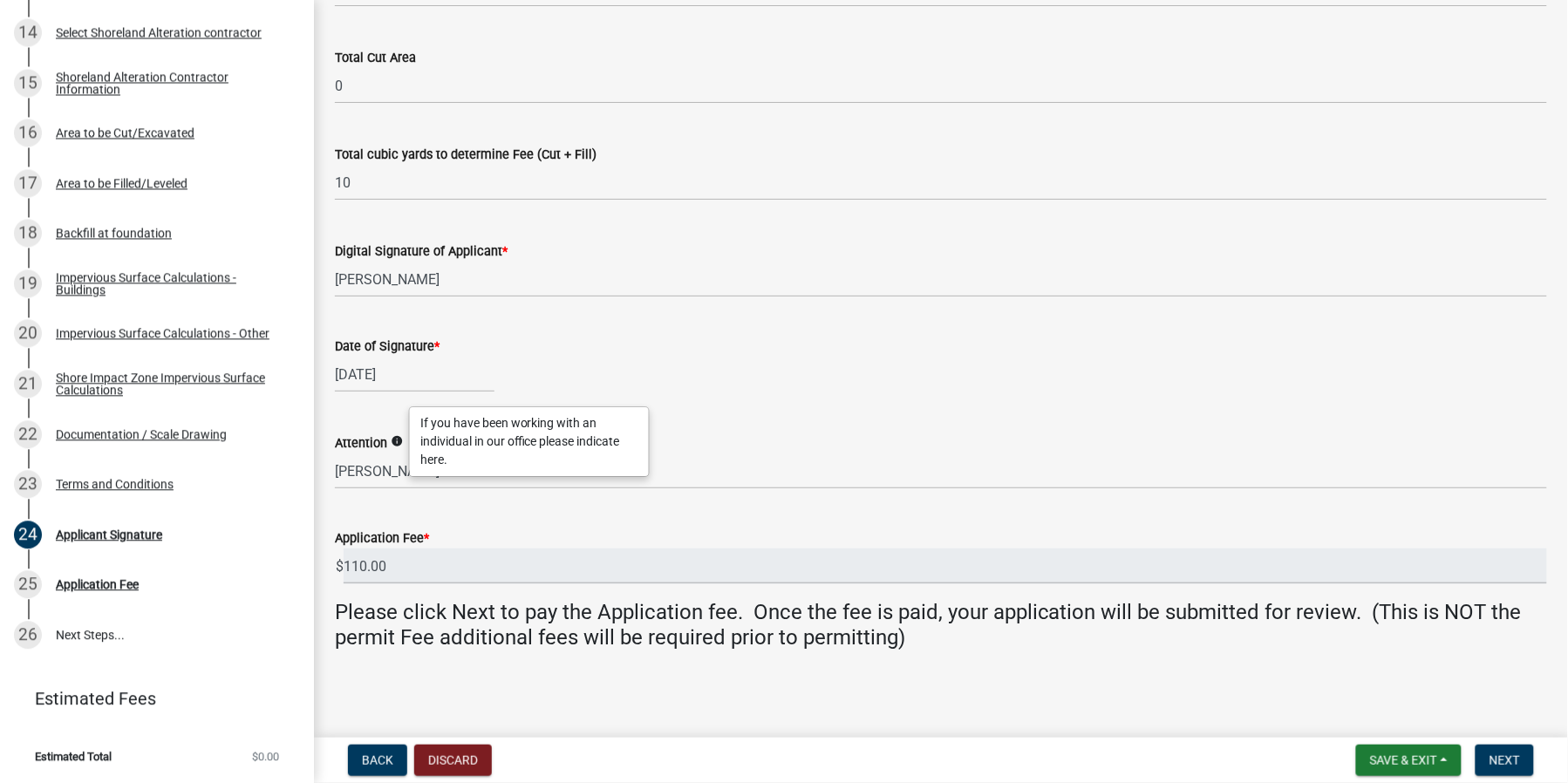
click at [399, 442] on icon "info" at bounding box center [397, 441] width 12 height 12
click at [1513, 769] on button "Next" at bounding box center [1505, 760] width 59 height 31
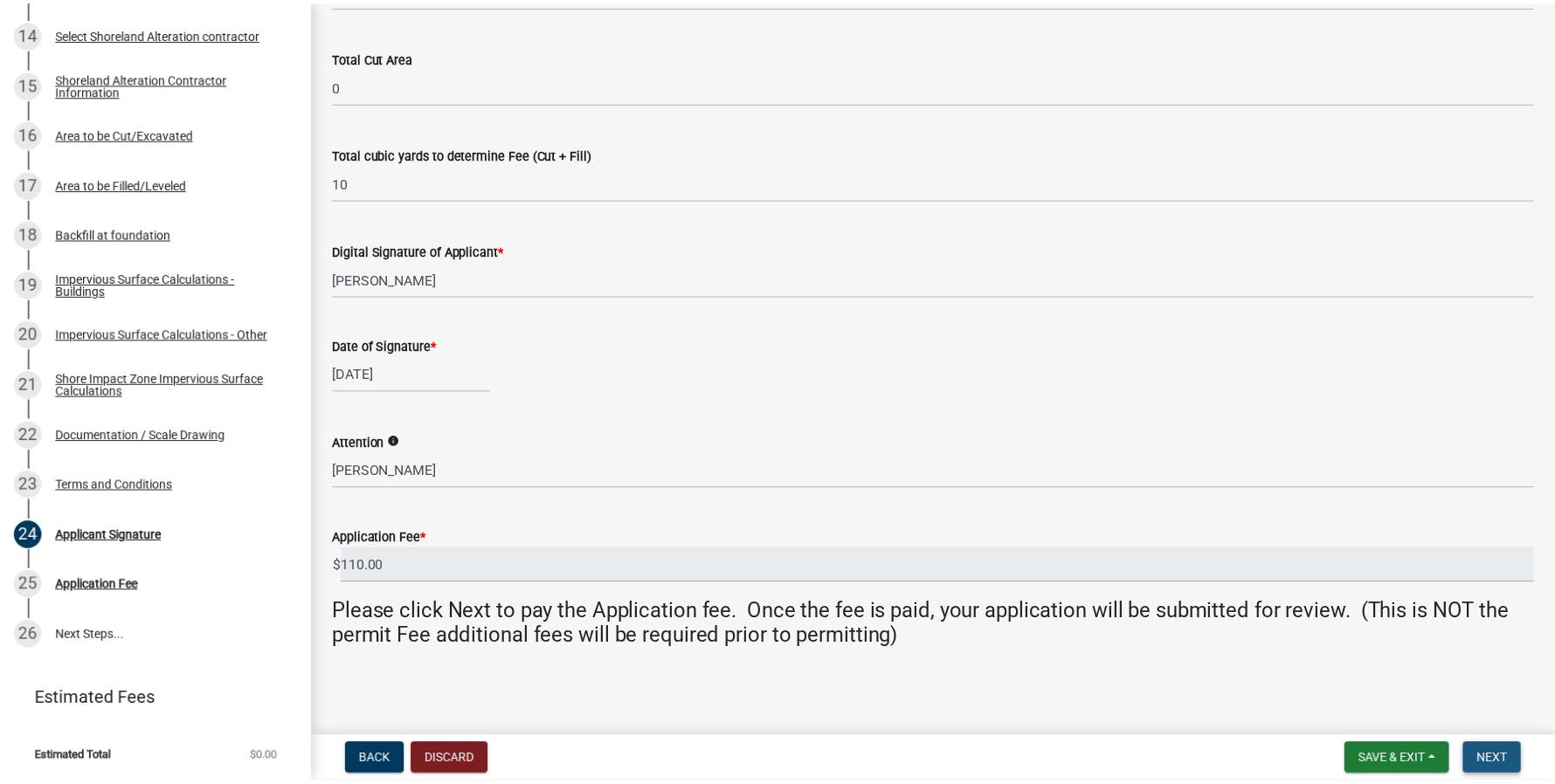
scroll to position [0, 0]
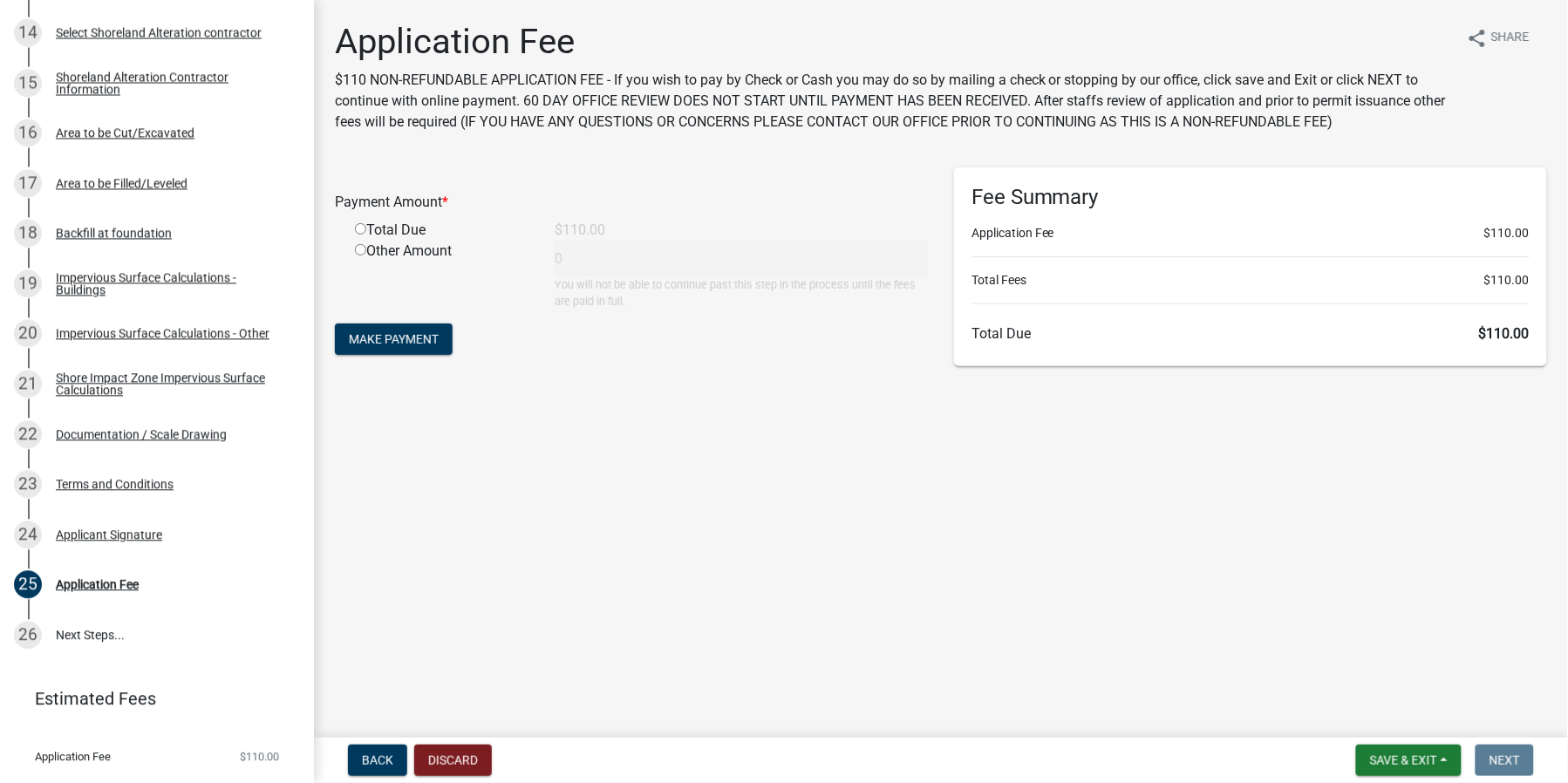
click at [392, 238] on div "Total Due" at bounding box center [441, 230] width 199 height 21
click at [368, 237] on div "Total Due" at bounding box center [441, 230] width 199 height 21
click at [359, 229] on input "radio" at bounding box center [360, 229] width 12 height 12
radio input "true"
type input "110"
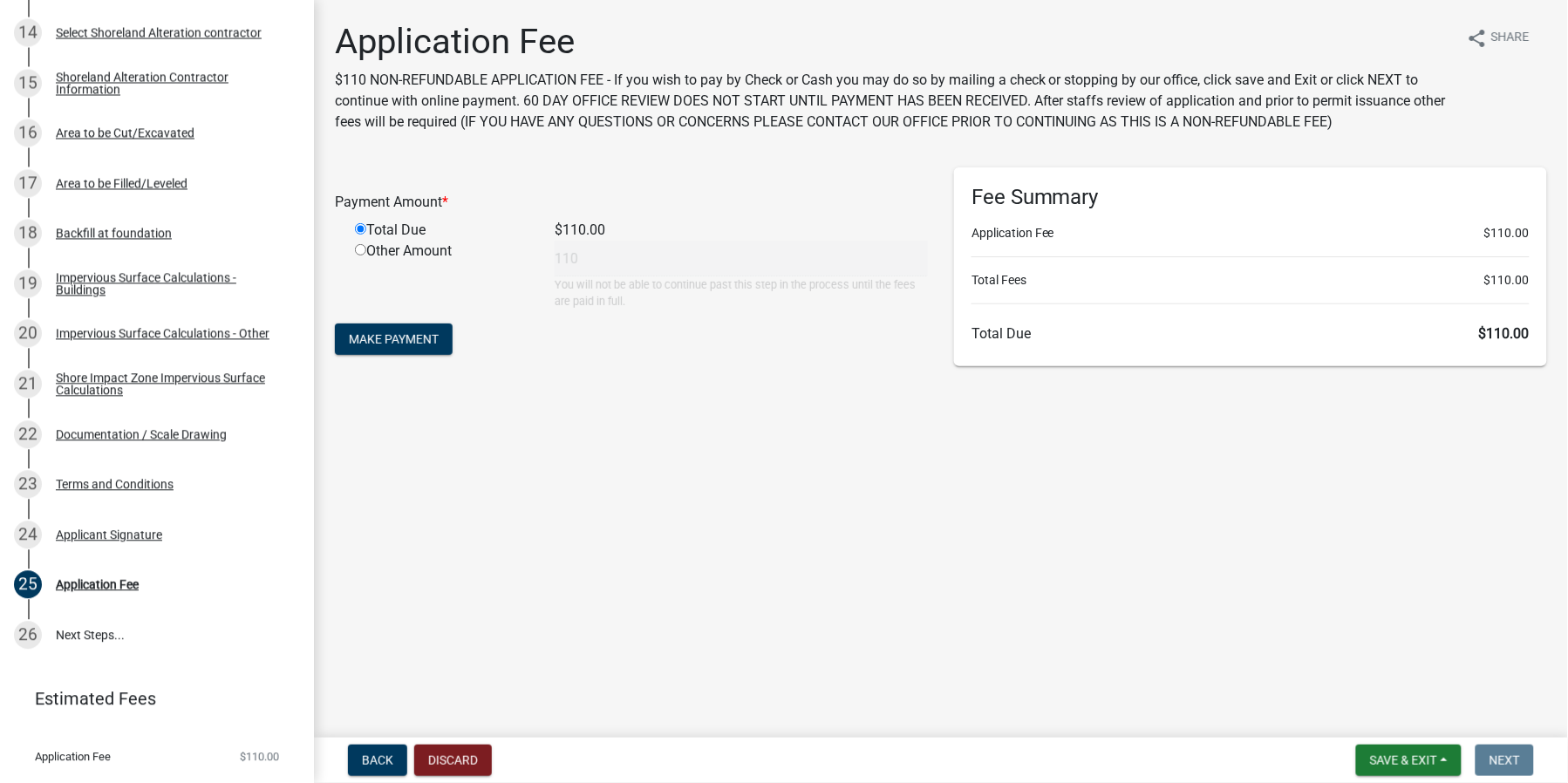
click at [365, 254] on input "radio" at bounding box center [360, 249] width 12 height 12
radio input "true"
radio input "false"
click at [359, 253] on input "radio" at bounding box center [360, 249] width 12 height 12
click at [846, 490] on main "Application Fee $110 NON-REFUNDABLE APPLICATION FEE - If you wish to pay by Che…" at bounding box center [941, 365] width 1254 height 731
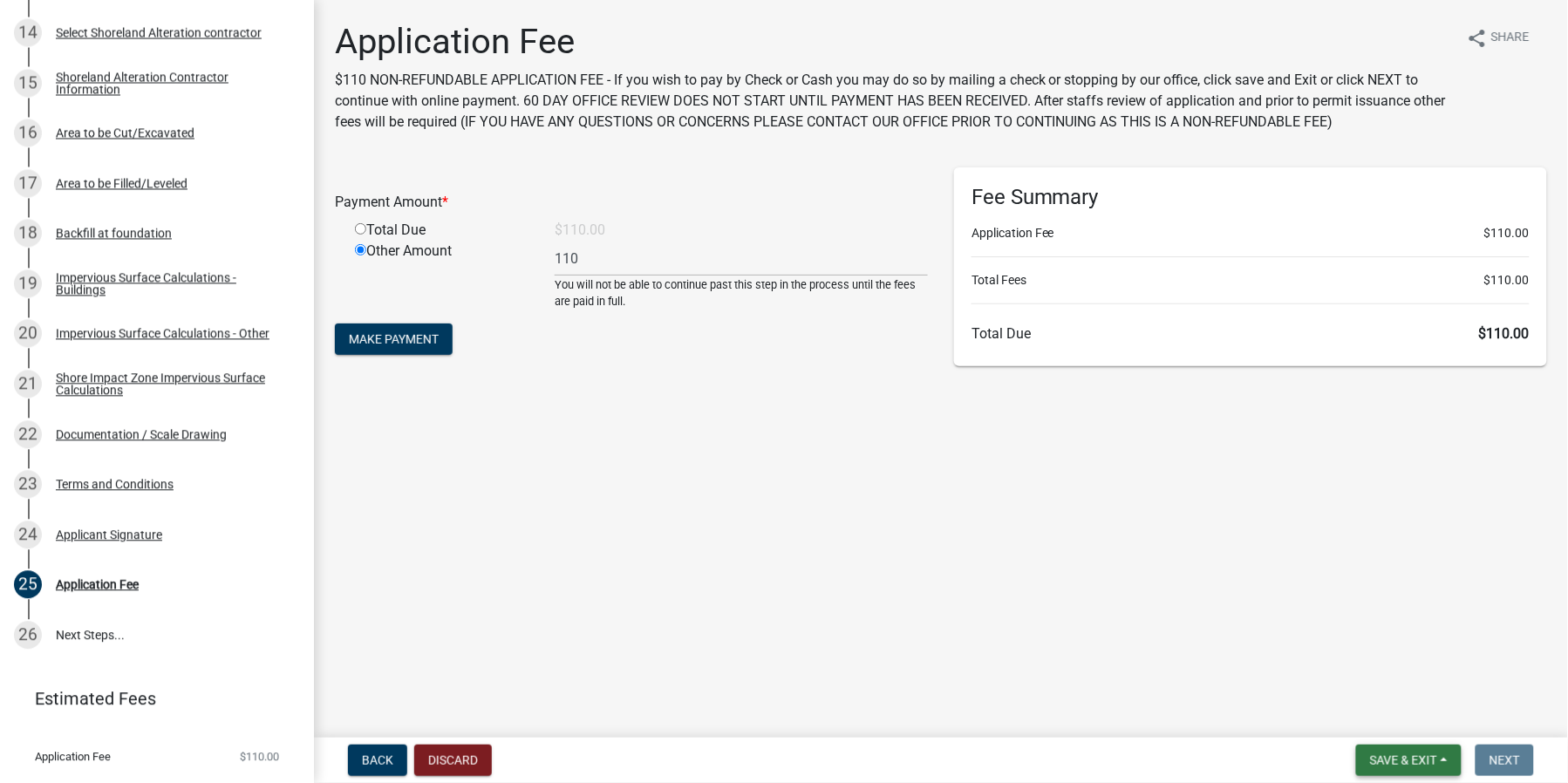
click at [1431, 756] on span "Save & Exit" at bounding box center [1403, 761] width 67 height 14
click at [1364, 665] on button "Save" at bounding box center [1391, 674] width 140 height 42
click at [366, 232] on div "Total Due" at bounding box center [441, 230] width 199 height 21
click at [359, 234] on input "radio" at bounding box center [360, 229] width 12 height 12
radio input "true"
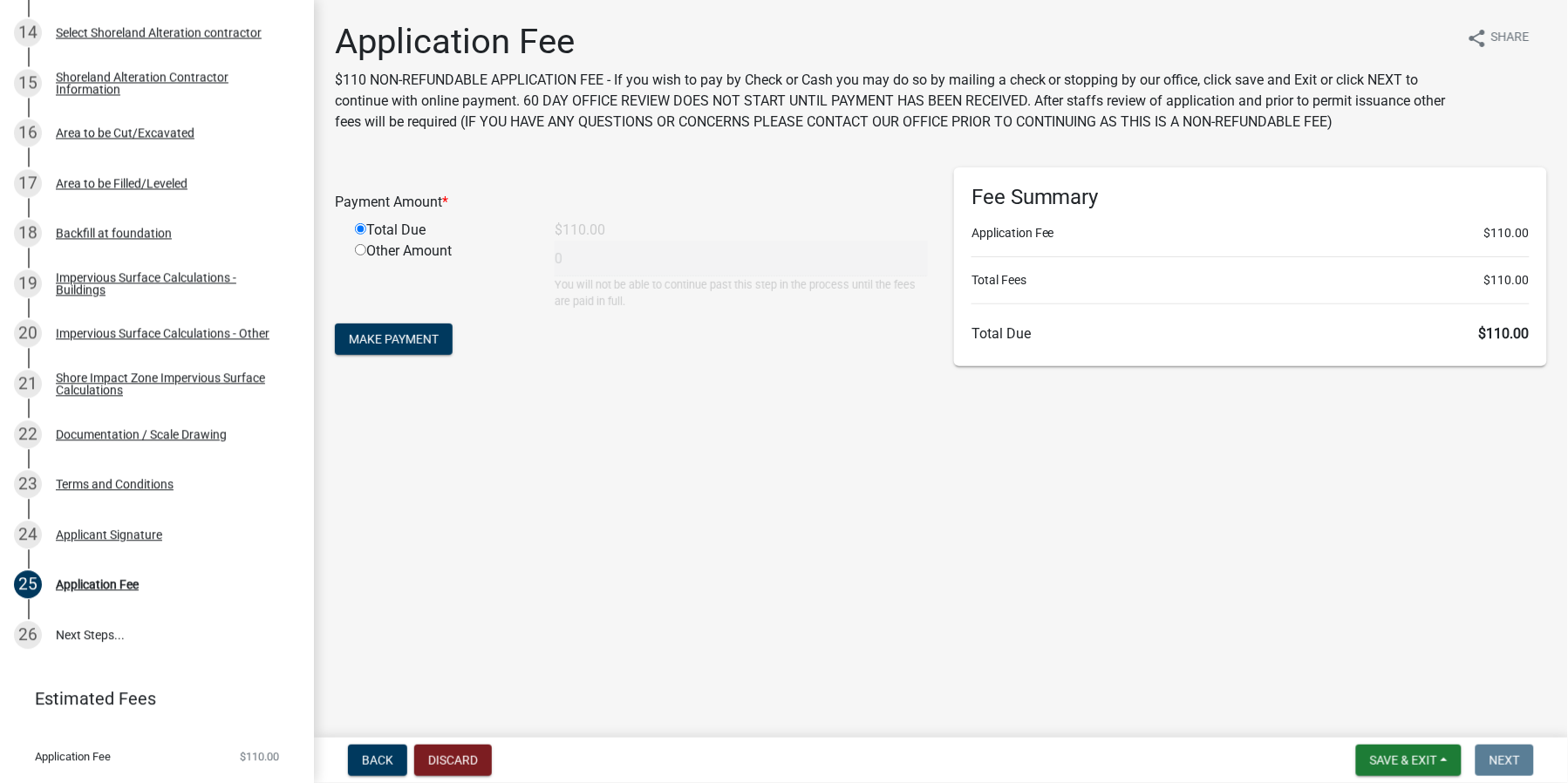
type input "110"
click at [961, 560] on main "Application Fee $110 NON-REFUNDABLE APPLICATION FEE - If you wish to pay by Che…" at bounding box center [941, 365] width 1254 height 731
click at [669, 505] on main "Application Fee $110 NON-REFUNDABLE APPLICATION FEE - If you wish to pay by Che…" at bounding box center [941, 365] width 1254 height 731
click at [1419, 761] on span "Save & Exit" at bounding box center [1403, 761] width 67 height 14
click at [1385, 722] on button "Save & Exit" at bounding box center [1391, 715] width 140 height 42
